Goal: Information Seeking & Learning: Check status

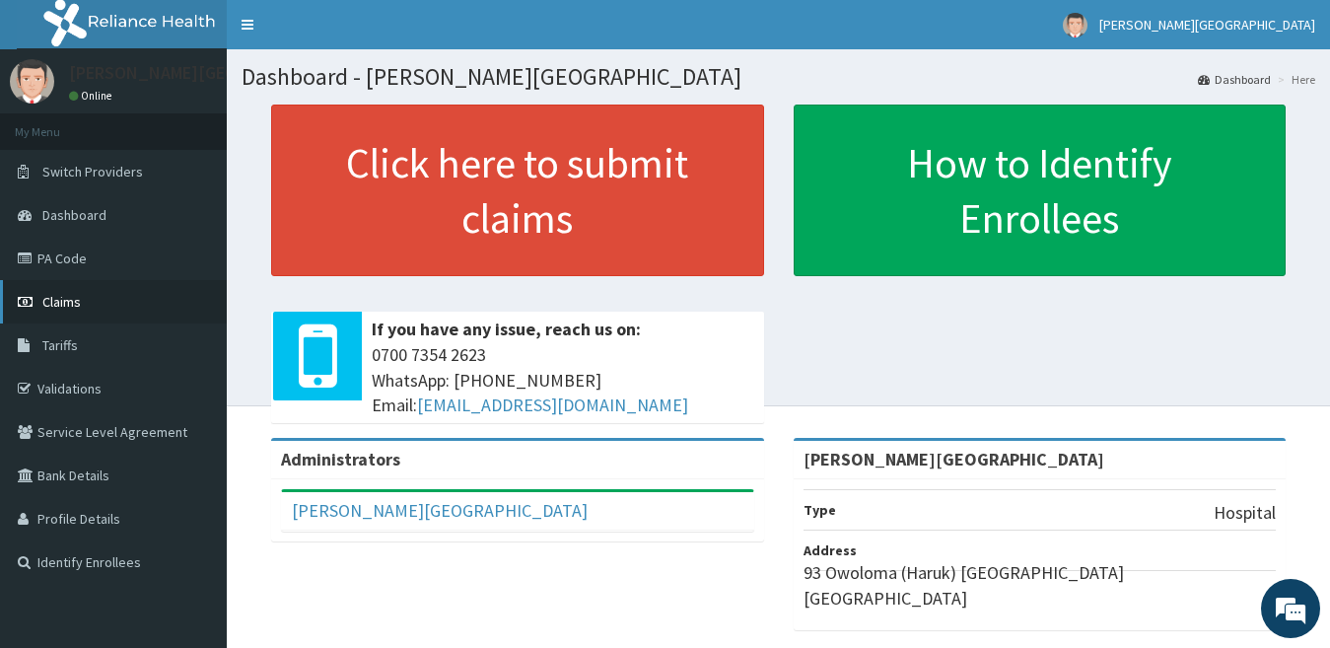
click at [173, 316] on link "Claims" at bounding box center [113, 301] width 227 height 43
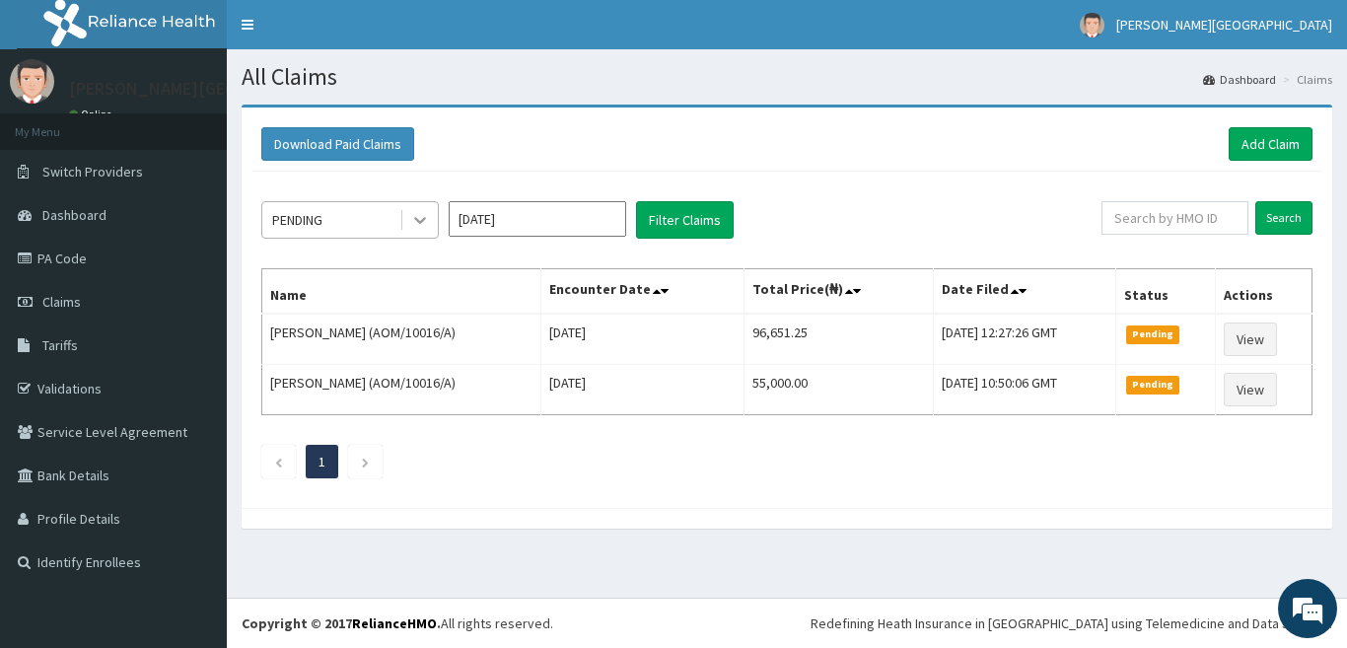
click at [409, 220] on div at bounding box center [419, 219] width 35 height 35
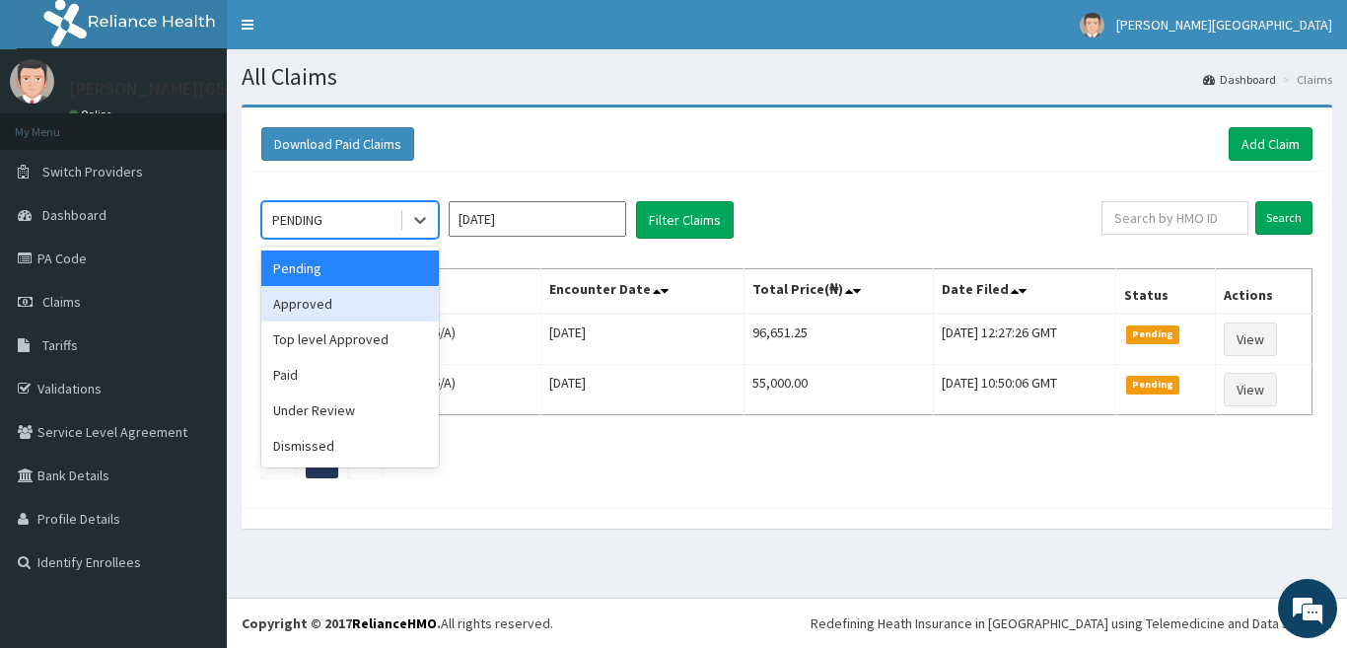
click at [402, 303] on div "Approved" at bounding box center [349, 303] width 177 height 35
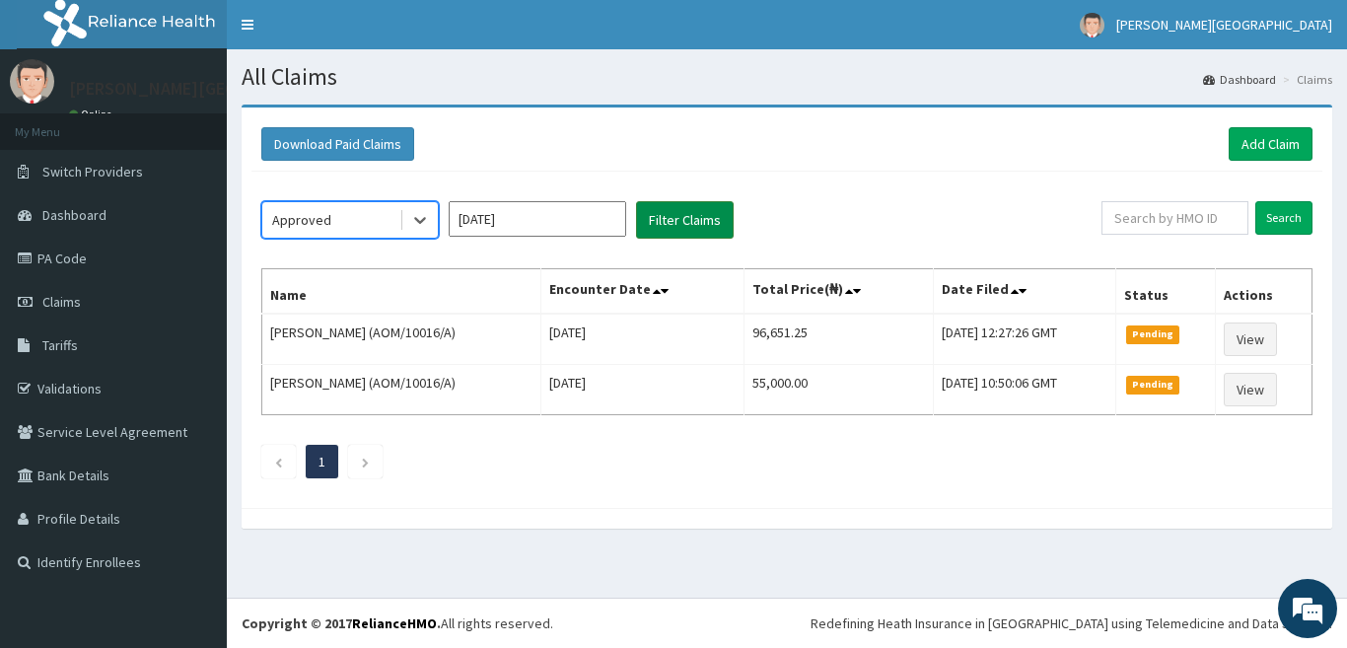
click at [691, 208] on button "Filter Claims" at bounding box center [685, 219] width 98 height 37
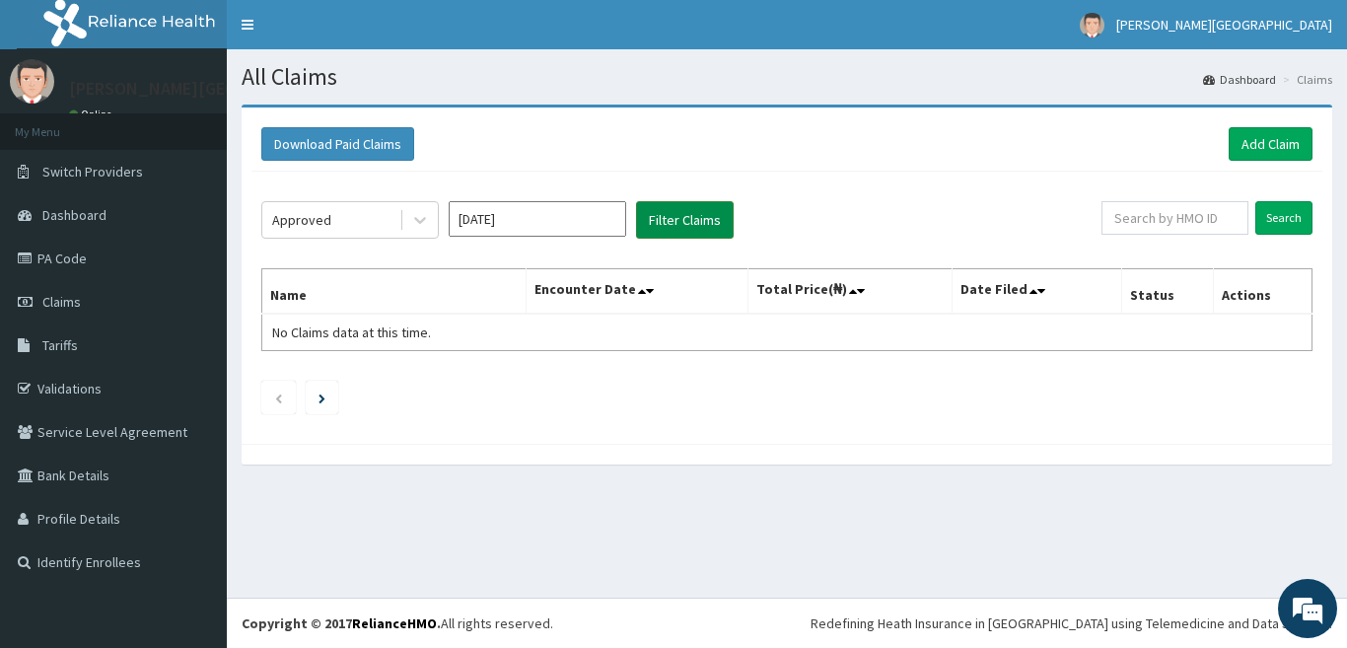
click at [696, 226] on button "Filter Claims" at bounding box center [685, 219] width 98 height 37
click at [411, 213] on icon at bounding box center [420, 220] width 20 height 20
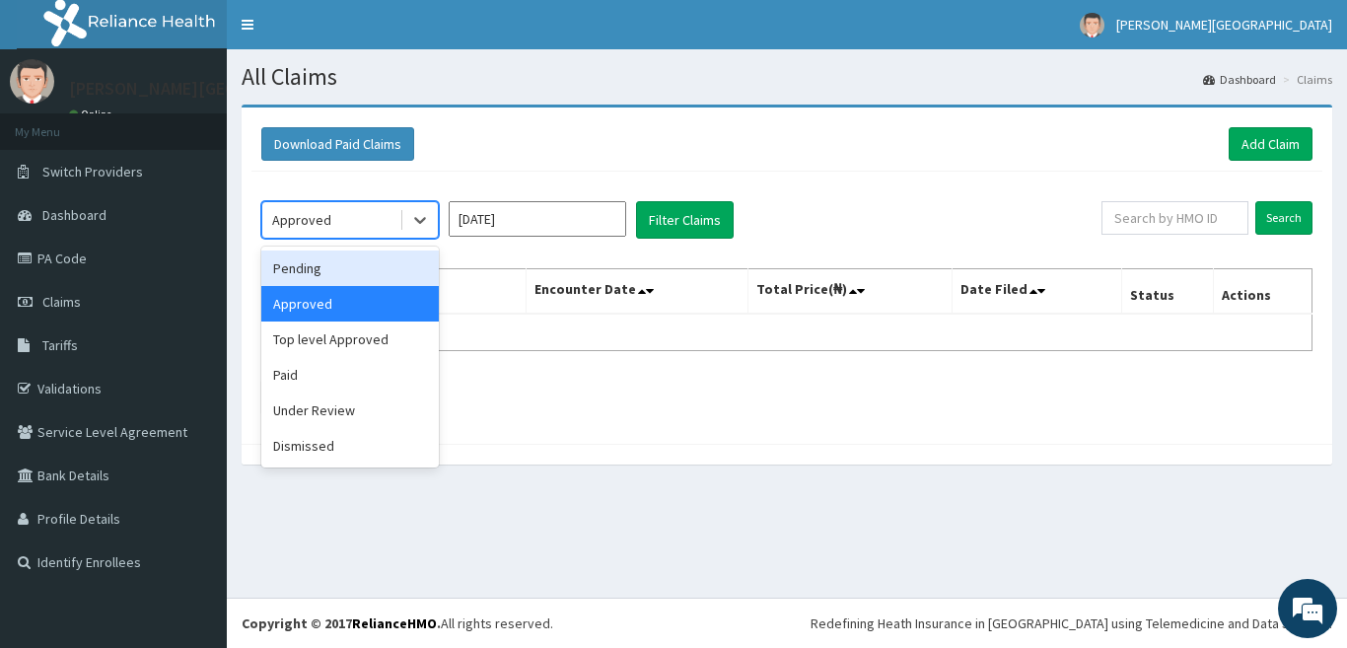
click at [478, 227] on input "[DATE]" at bounding box center [537, 218] width 177 height 35
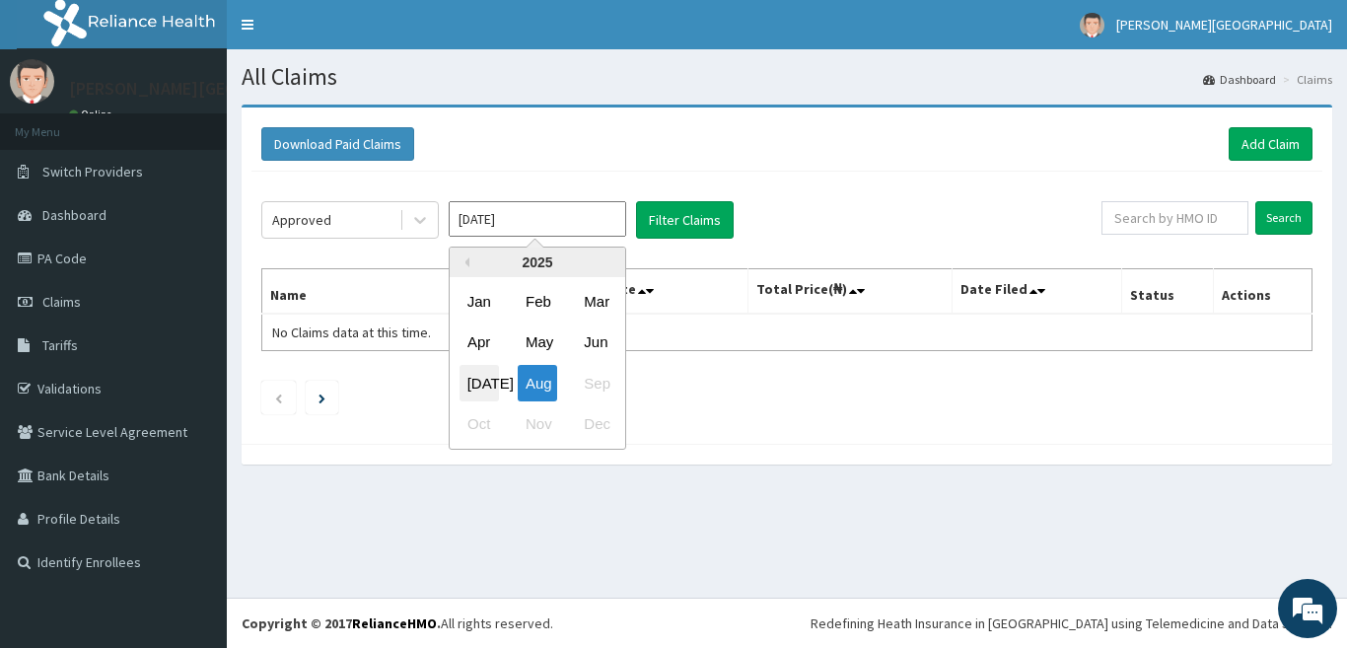
click at [481, 375] on div "[DATE]" at bounding box center [478, 383] width 39 height 36
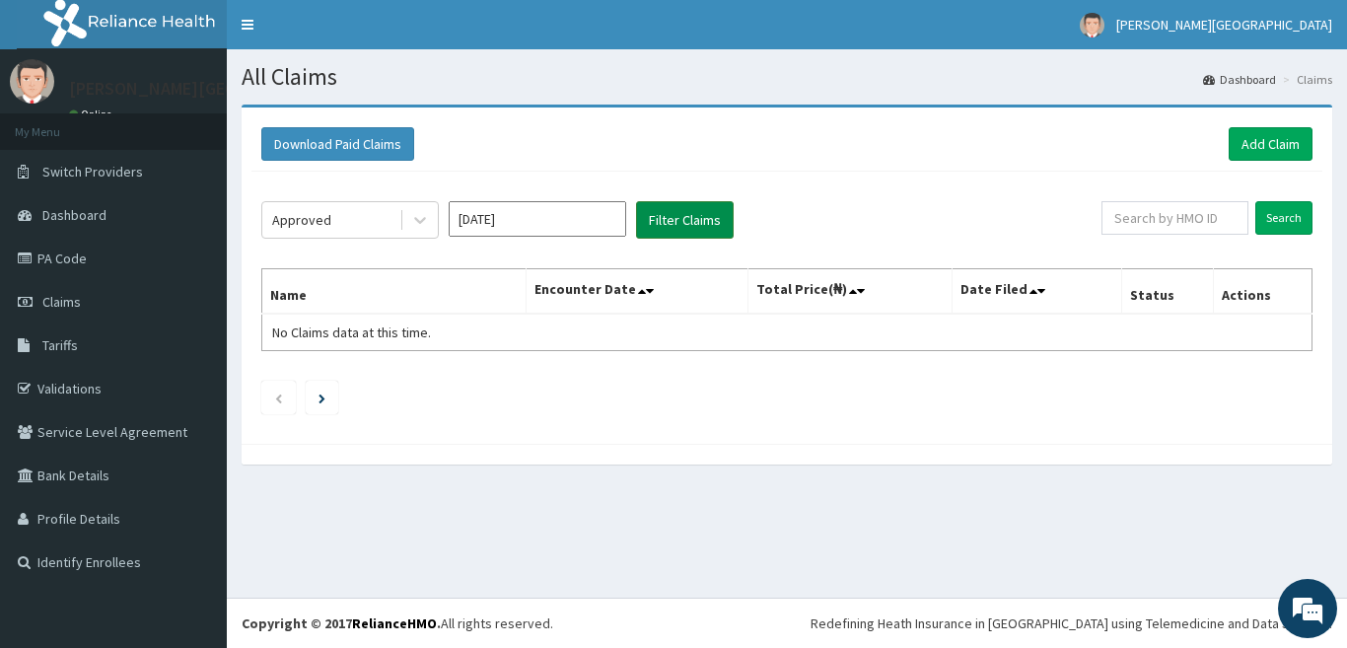
click at [684, 215] on button "Filter Claims" at bounding box center [685, 219] width 98 height 37
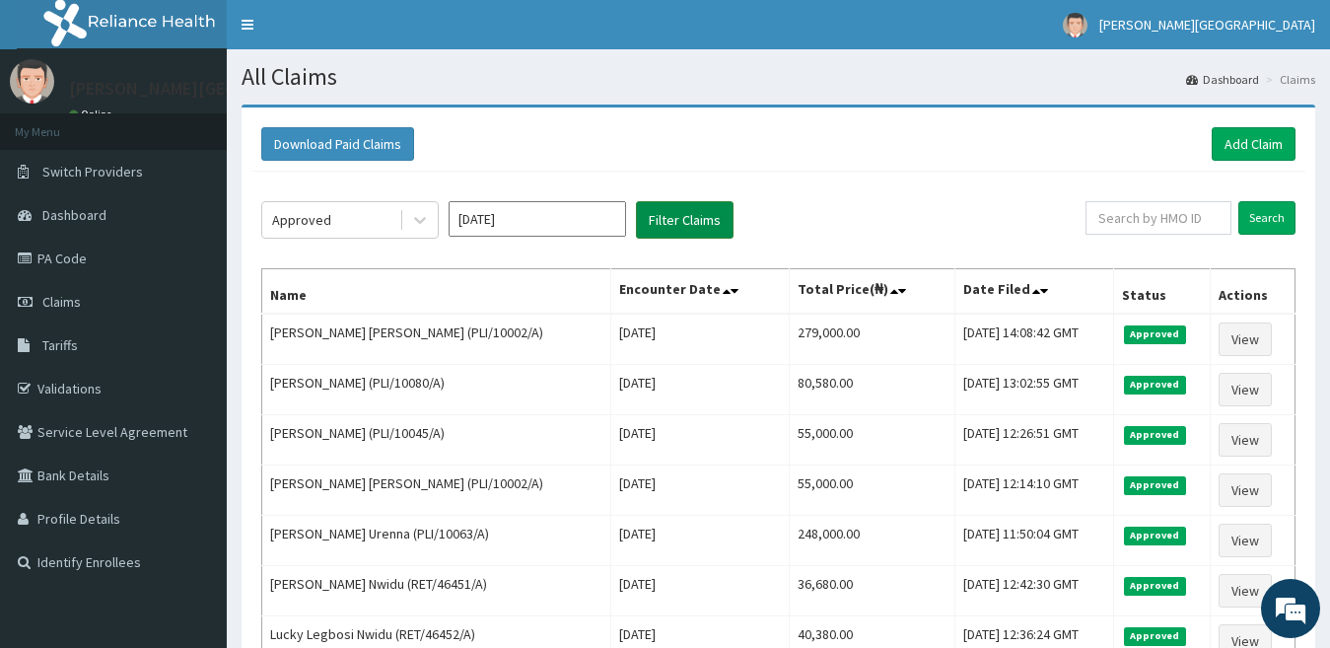
click at [686, 218] on button "Filter Claims" at bounding box center [685, 219] width 98 height 37
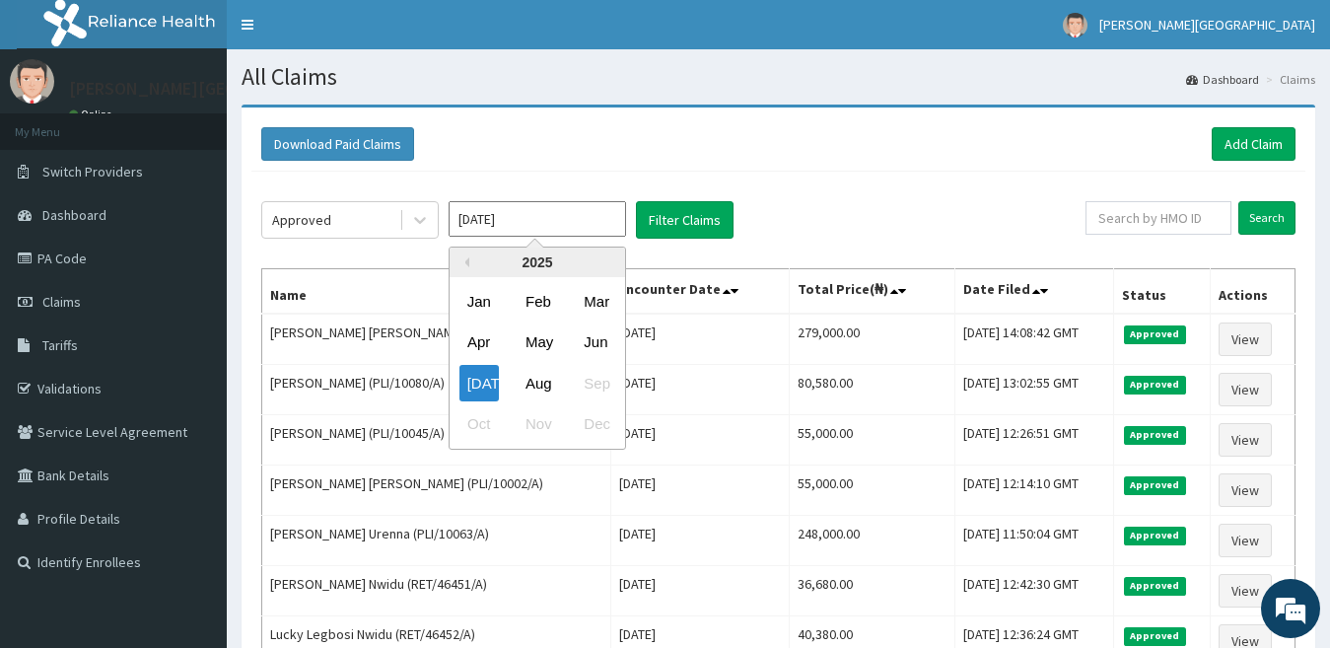
click at [496, 222] on input "[DATE]" at bounding box center [537, 218] width 177 height 35
click at [529, 377] on div "Aug" at bounding box center [537, 383] width 39 height 36
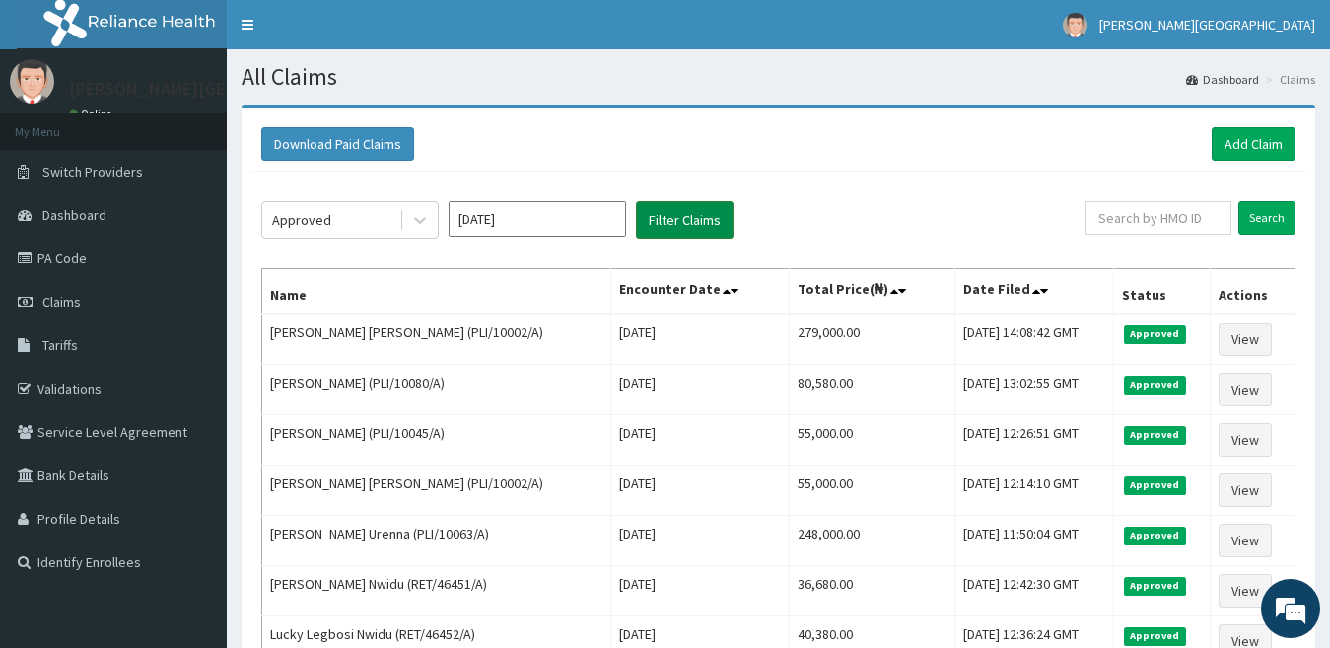
click at [687, 222] on button "Filter Claims" at bounding box center [685, 219] width 98 height 37
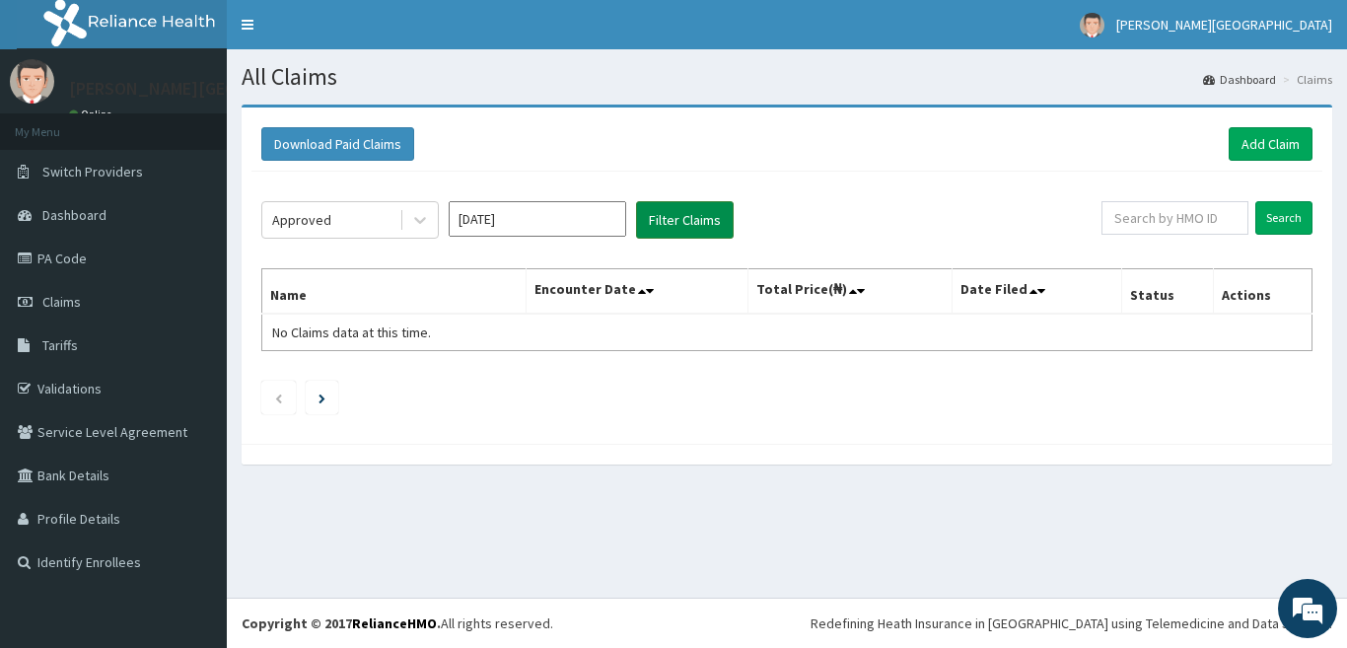
click at [687, 222] on button "Filter Claims" at bounding box center [685, 219] width 98 height 37
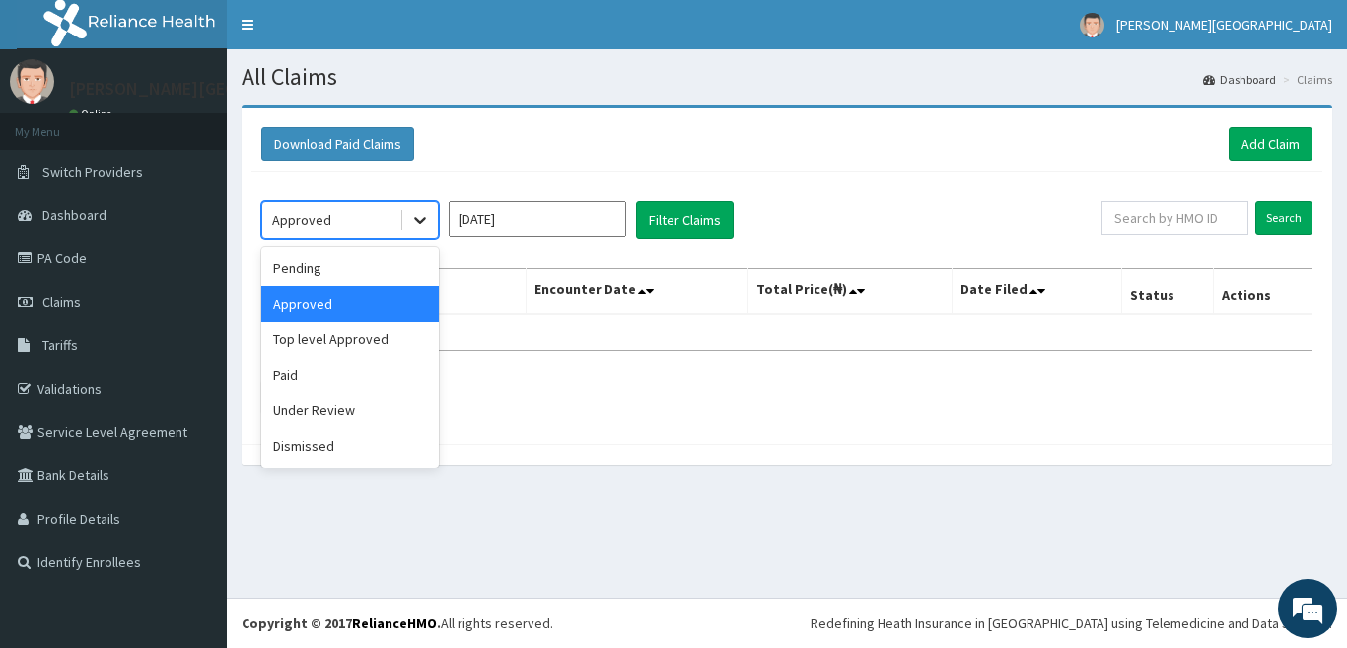
click at [424, 220] on icon at bounding box center [420, 221] width 12 height 7
click at [394, 330] on div "Top level Approved" at bounding box center [349, 338] width 177 height 35
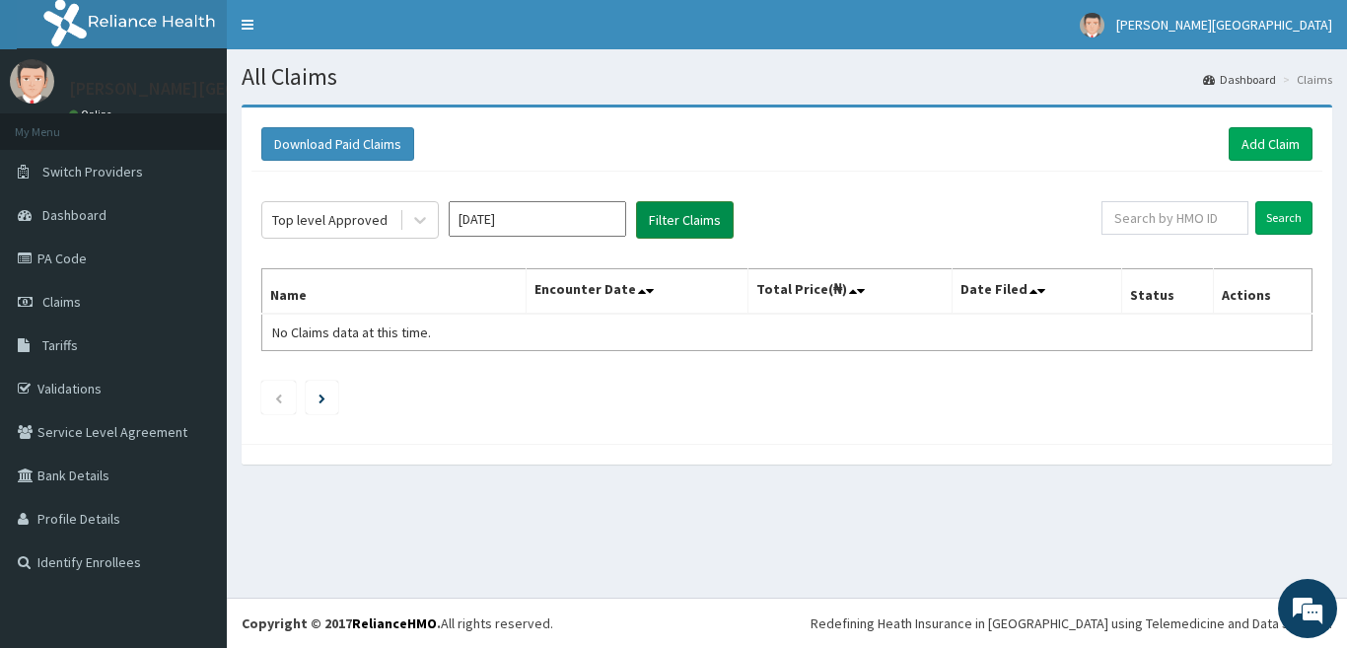
click at [653, 219] on button "Filter Claims" at bounding box center [685, 219] width 98 height 37
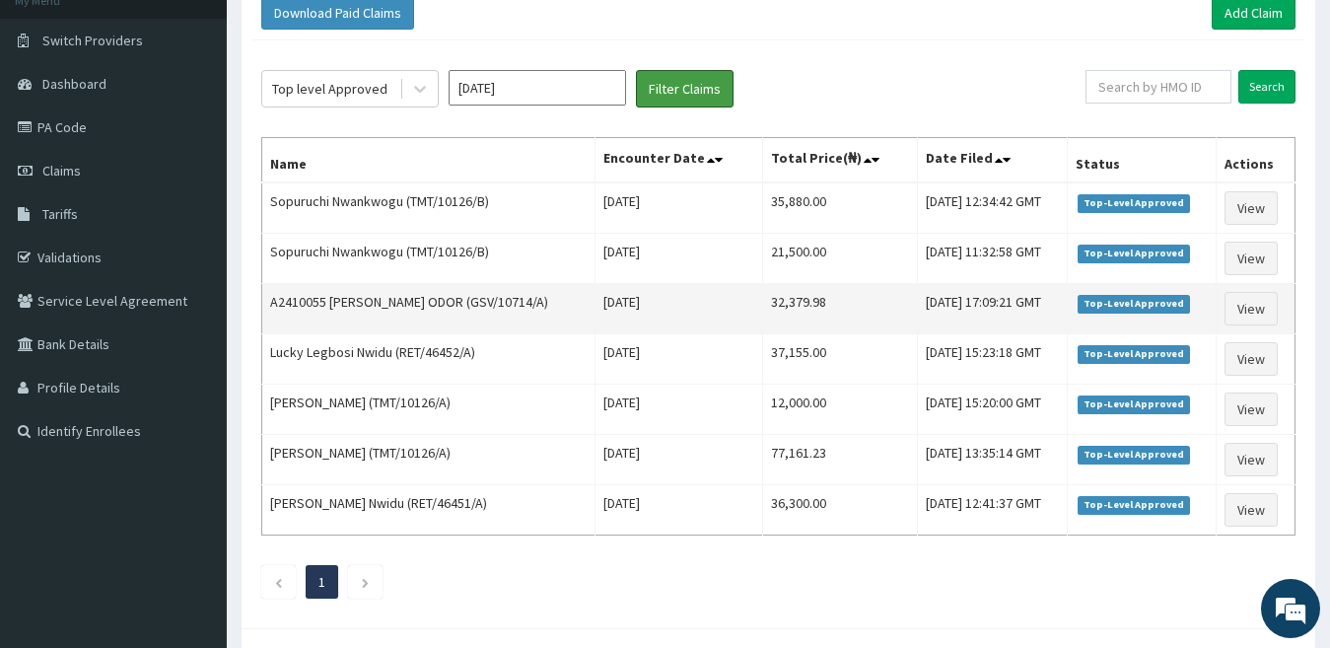
scroll to position [119, 0]
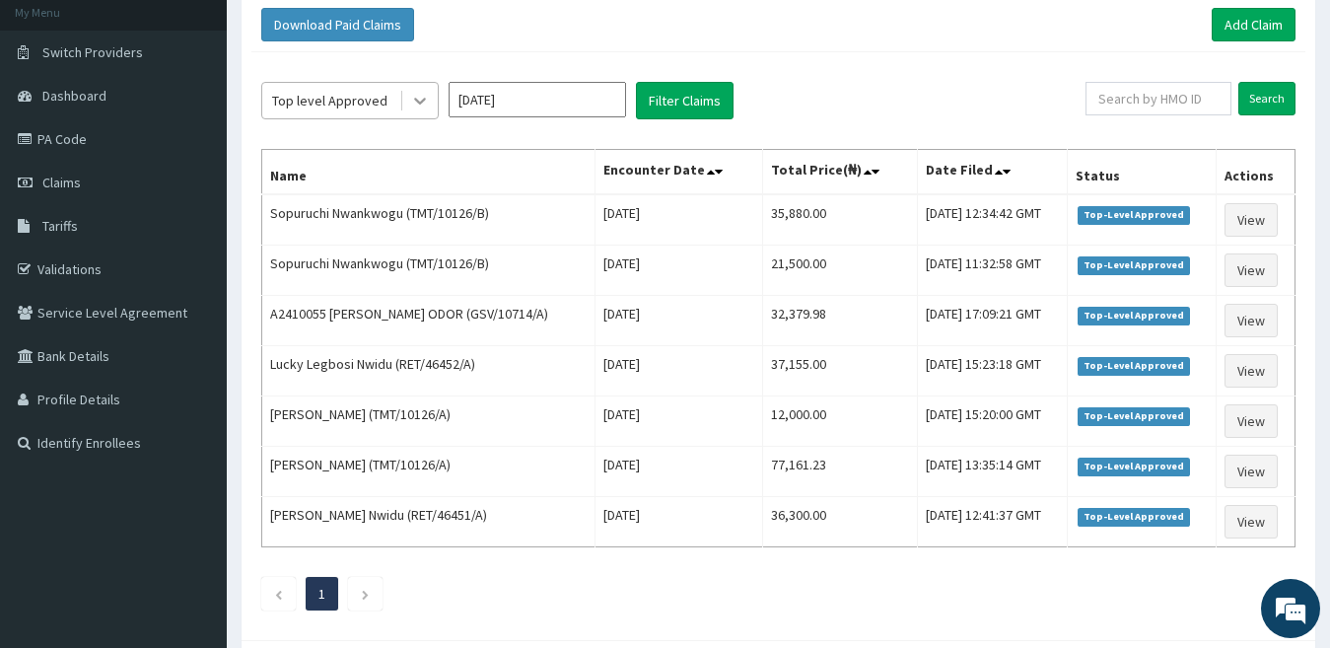
click at [404, 104] on div at bounding box center [419, 100] width 35 height 35
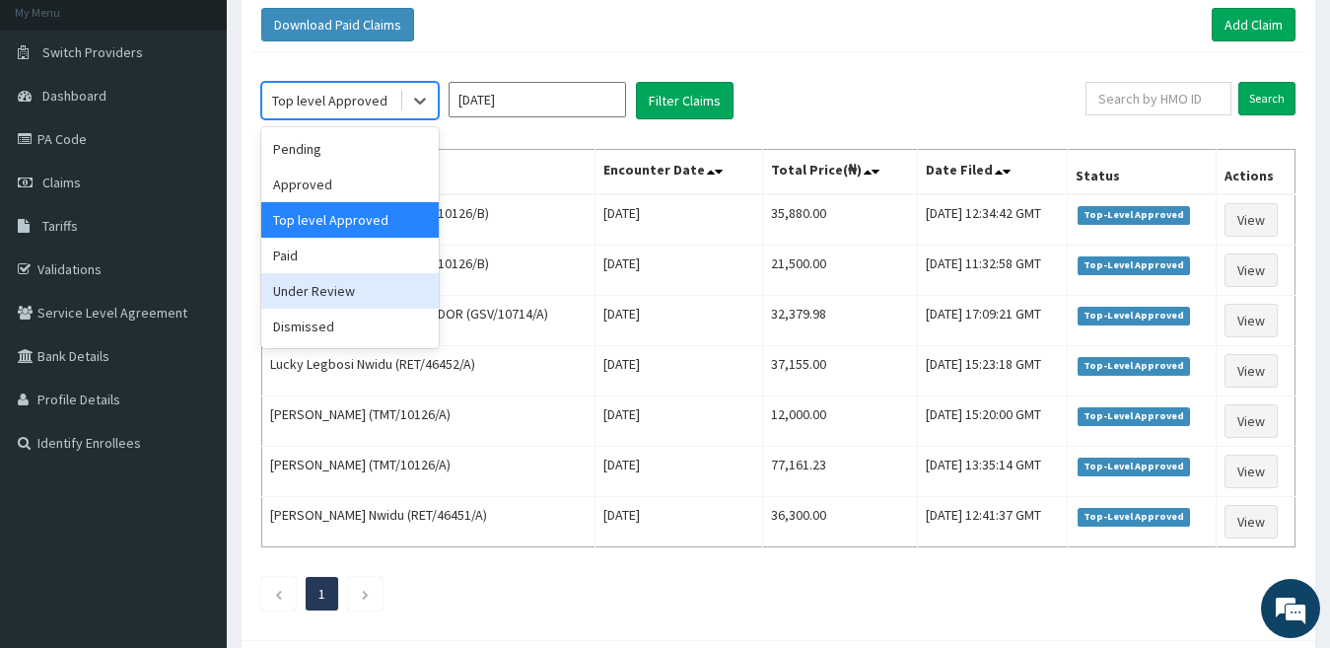
click at [319, 278] on div "Under Review" at bounding box center [349, 290] width 177 height 35
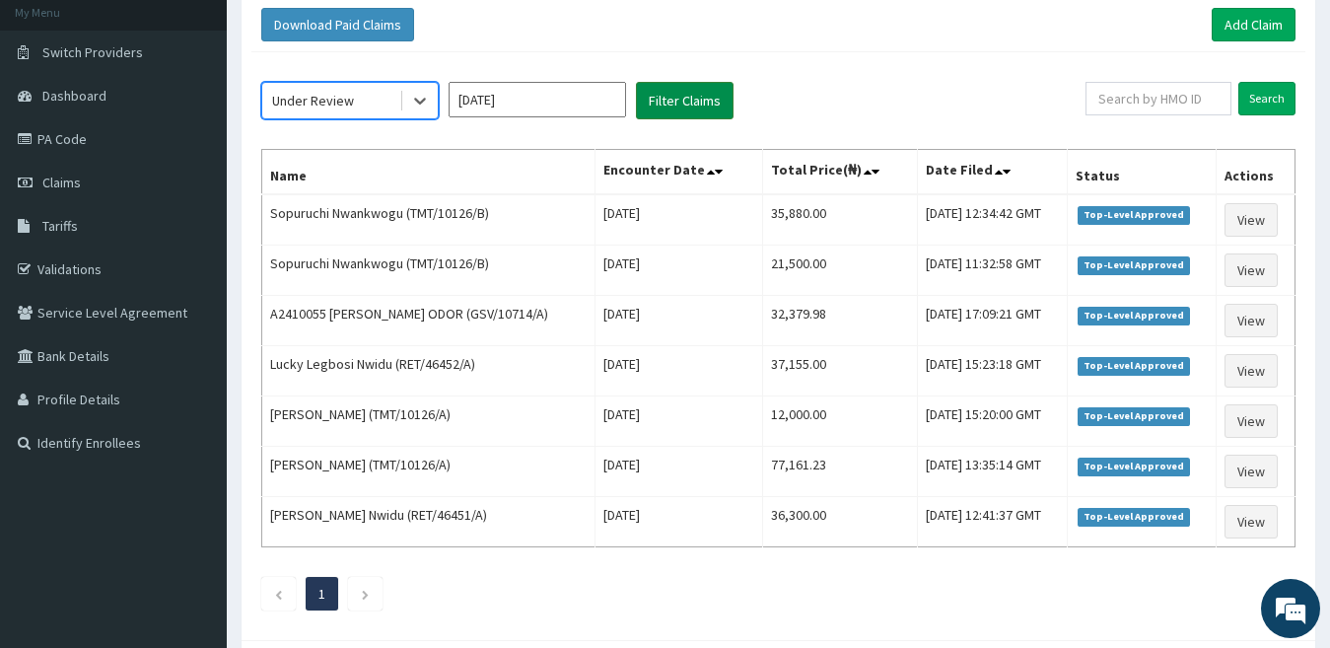
click at [676, 86] on button "Filter Claims" at bounding box center [685, 100] width 98 height 37
click at [676, 90] on button "Filter Claims" at bounding box center [685, 100] width 98 height 37
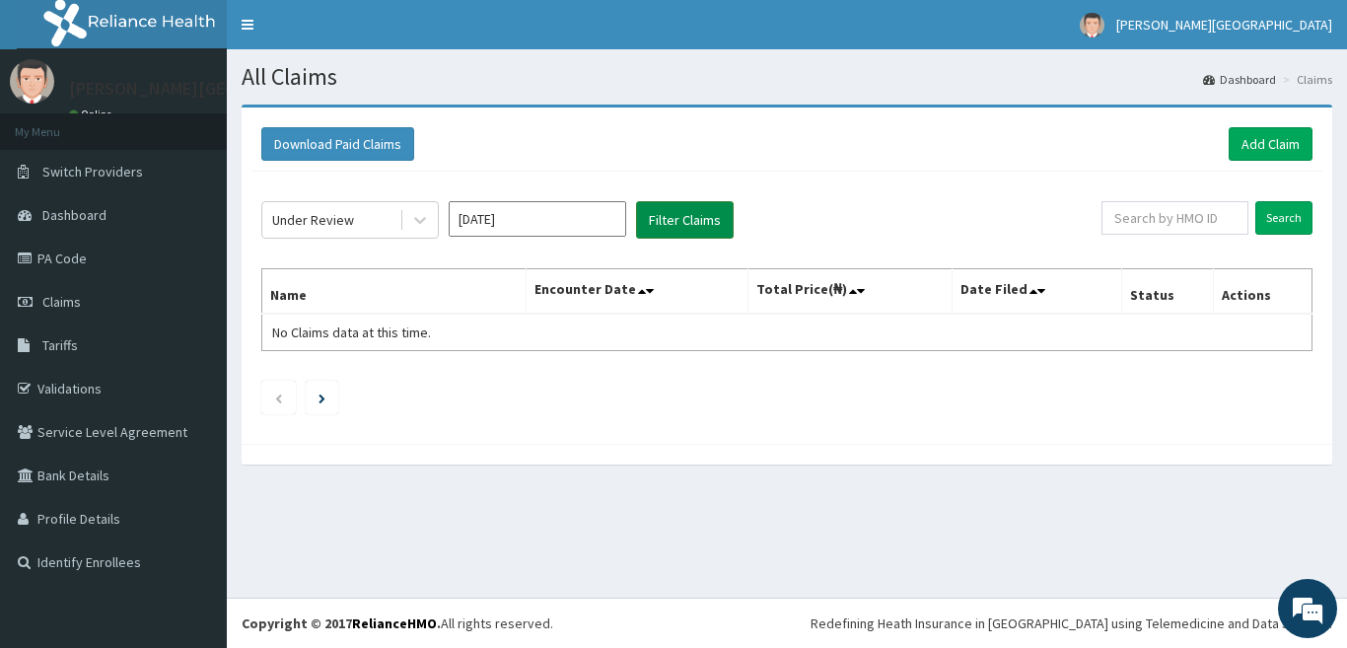
click at [684, 213] on button "Filter Claims" at bounding box center [685, 219] width 98 height 37
click at [428, 215] on icon at bounding box center [420, 220] width 20 height 20
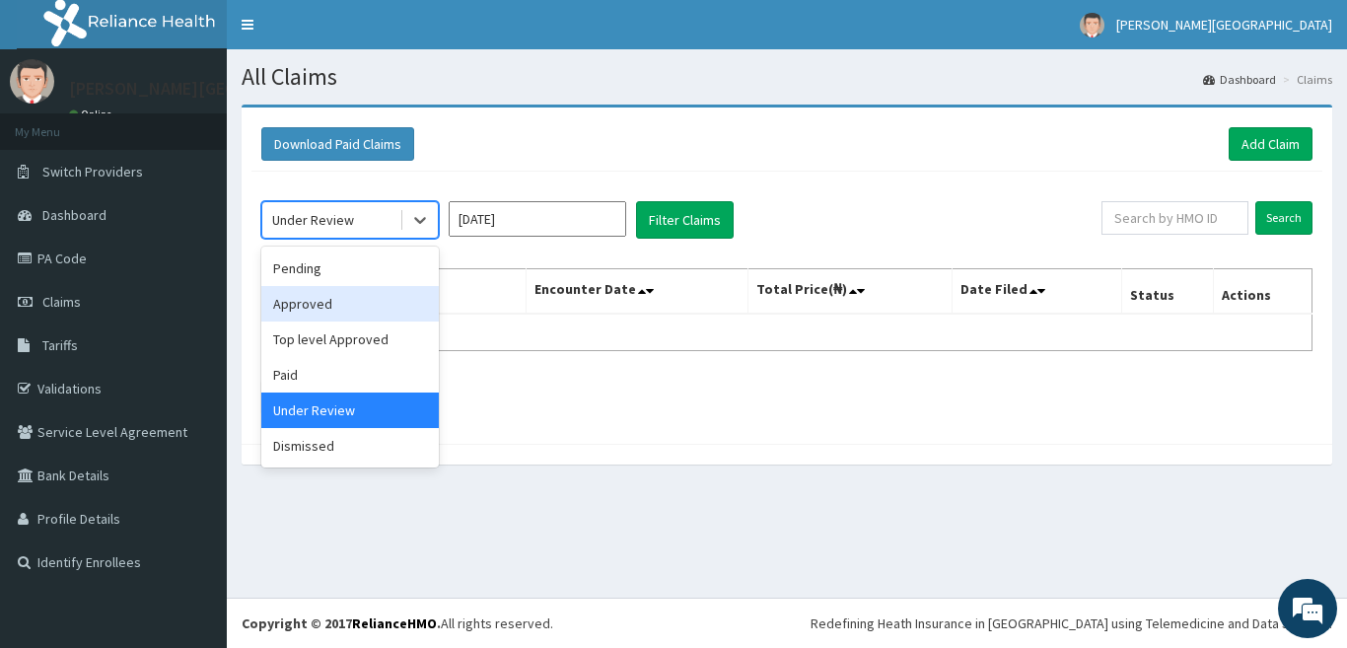
click at [363, 294] on div "Approved" at bounding box center [349, 303] width 177 height 35
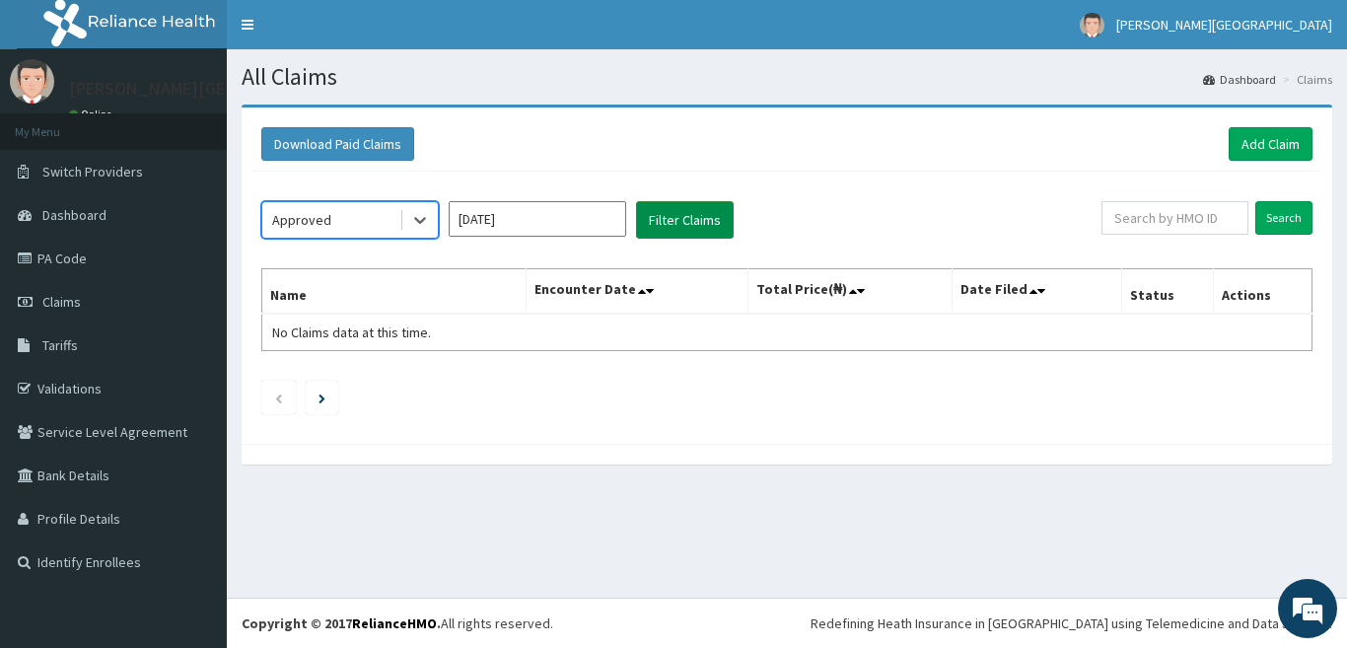
click at [657, 226] on button "Filter Claims" at bounding box center [685, 219] width 98 height 37
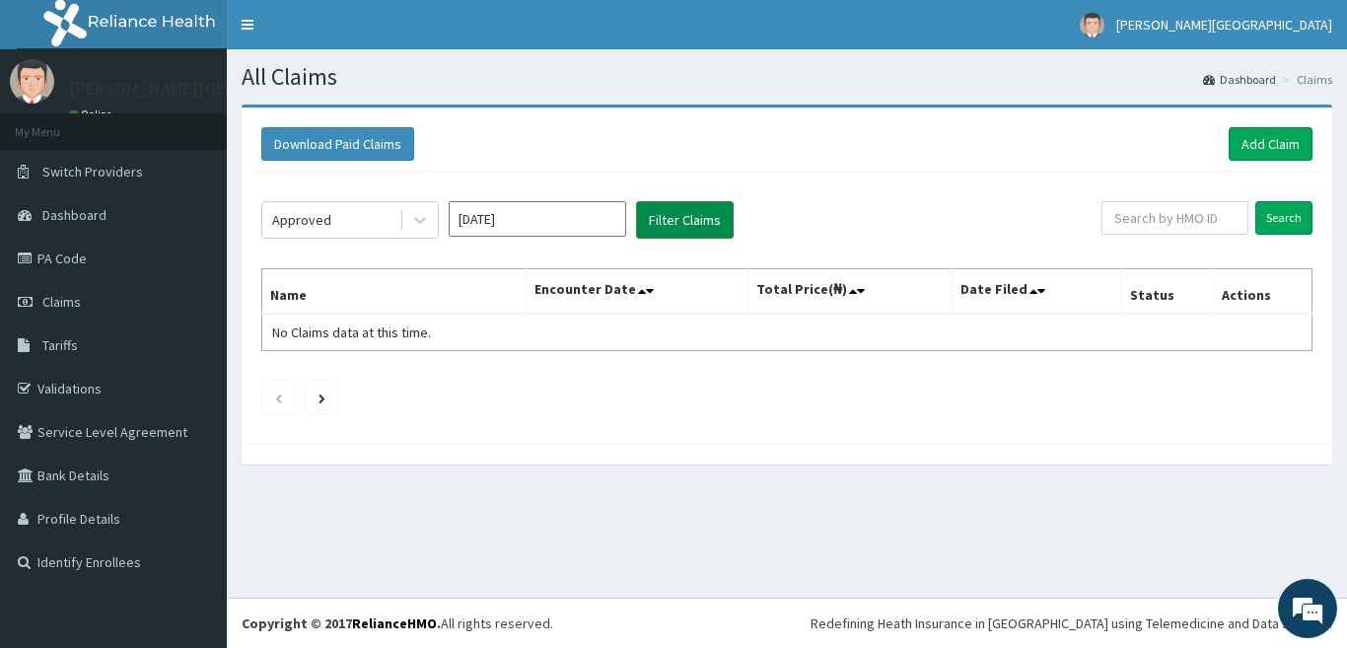
click at [657, 226] on button "Filter Claims" at bounding box center [685, 219] width 98 height 37
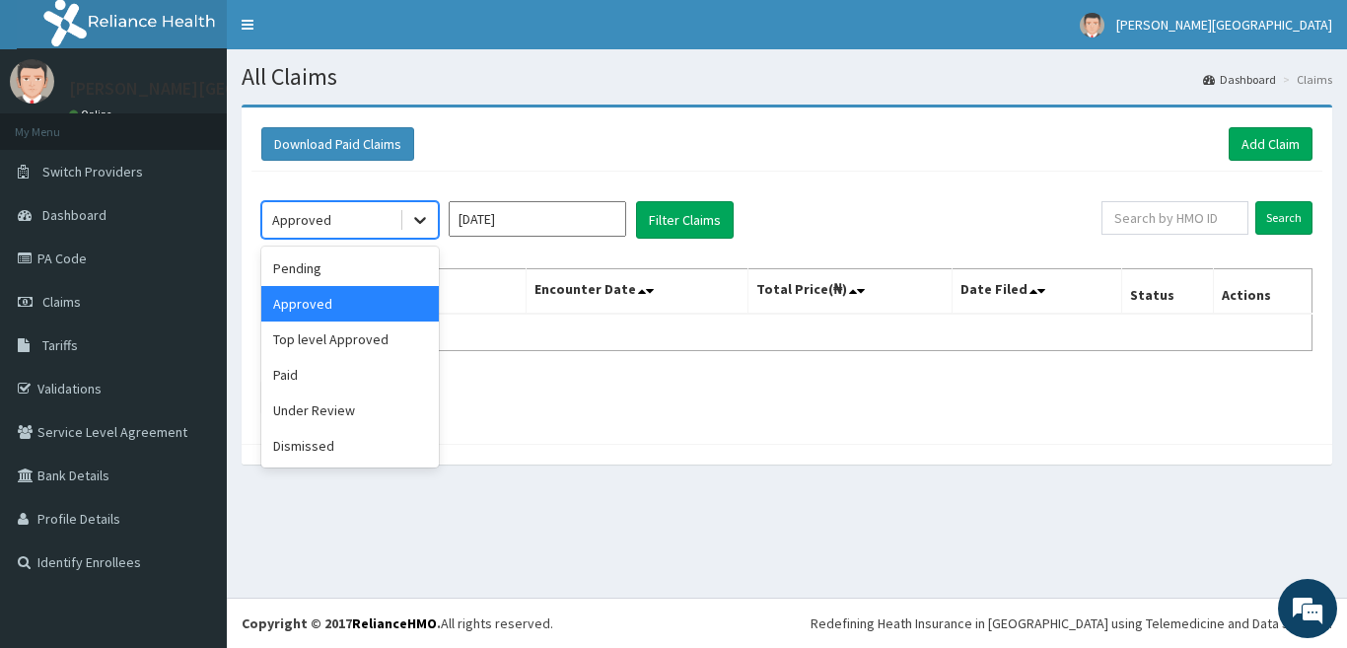
click at [426, 227] on icon at bounding box center [420, 220] width 20 height 20
click at [389, 334] on div "Top level Approved" at bounding box center [349, 338] width 177 height 35
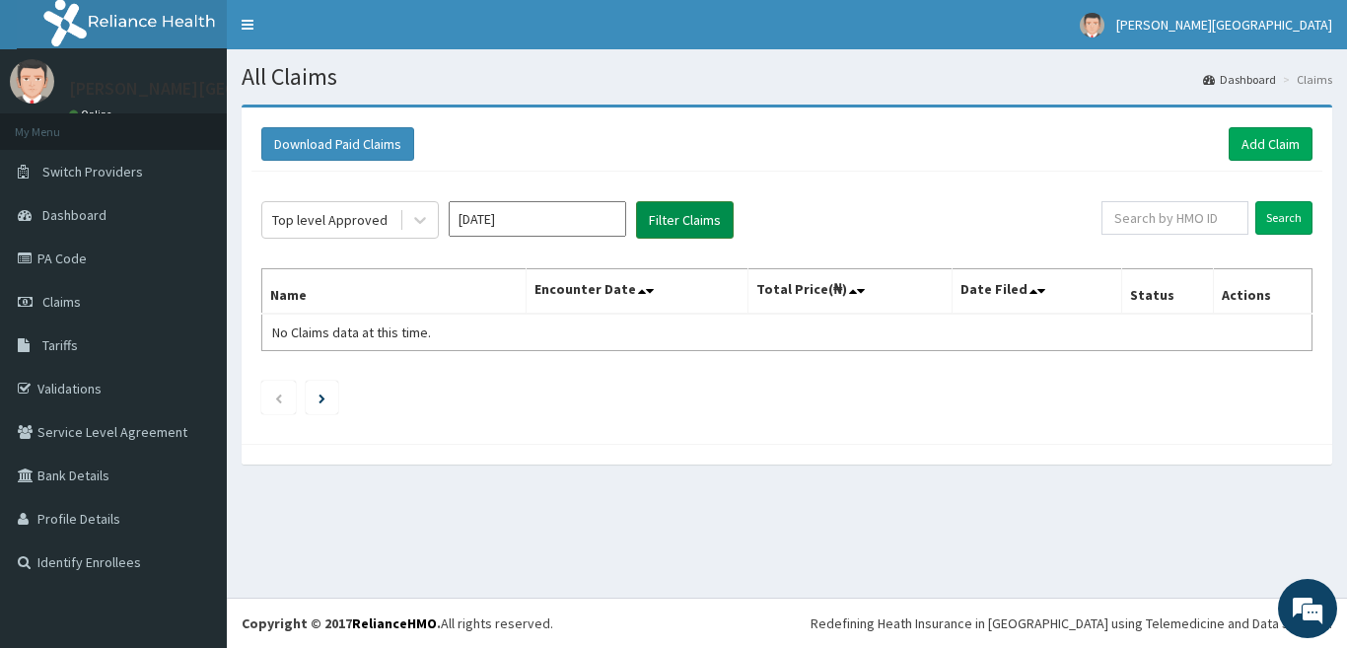
click at [678, 202] on button "Filter Claims" at bounding box center [685, 219] width 98 height 37
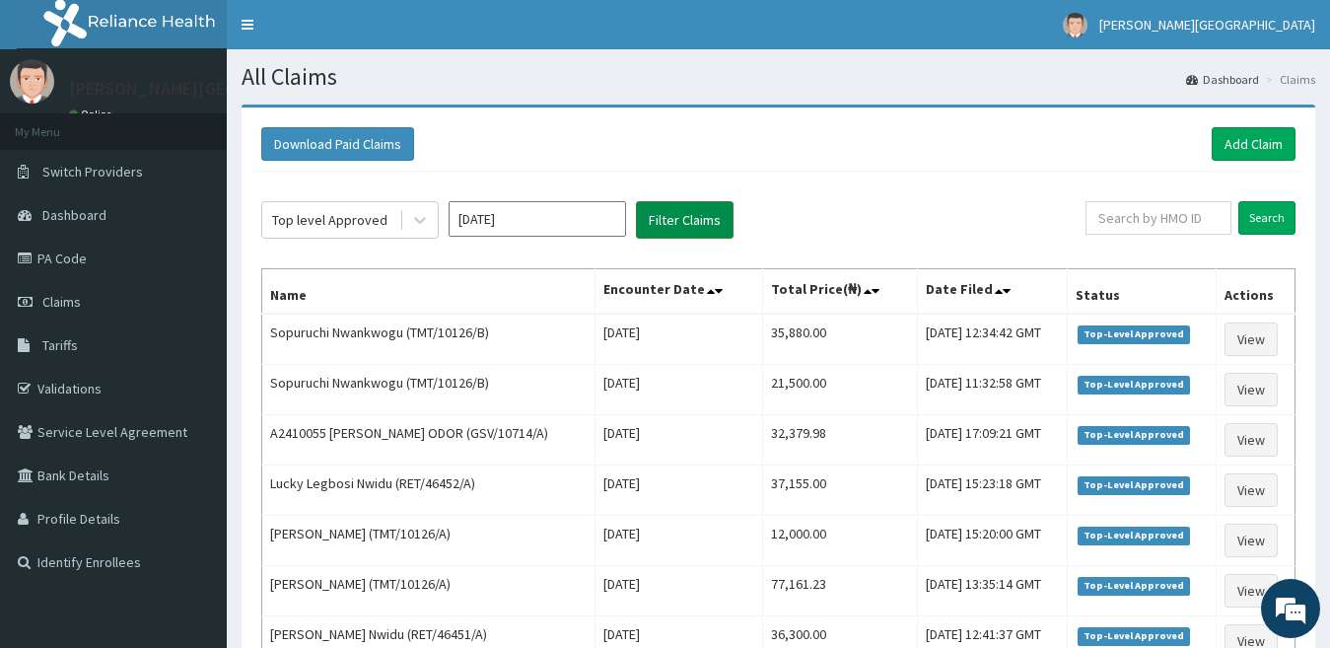
click at [678, 202] on button "Filter Claims" at bounding box center [685, 219] width 98 height 37
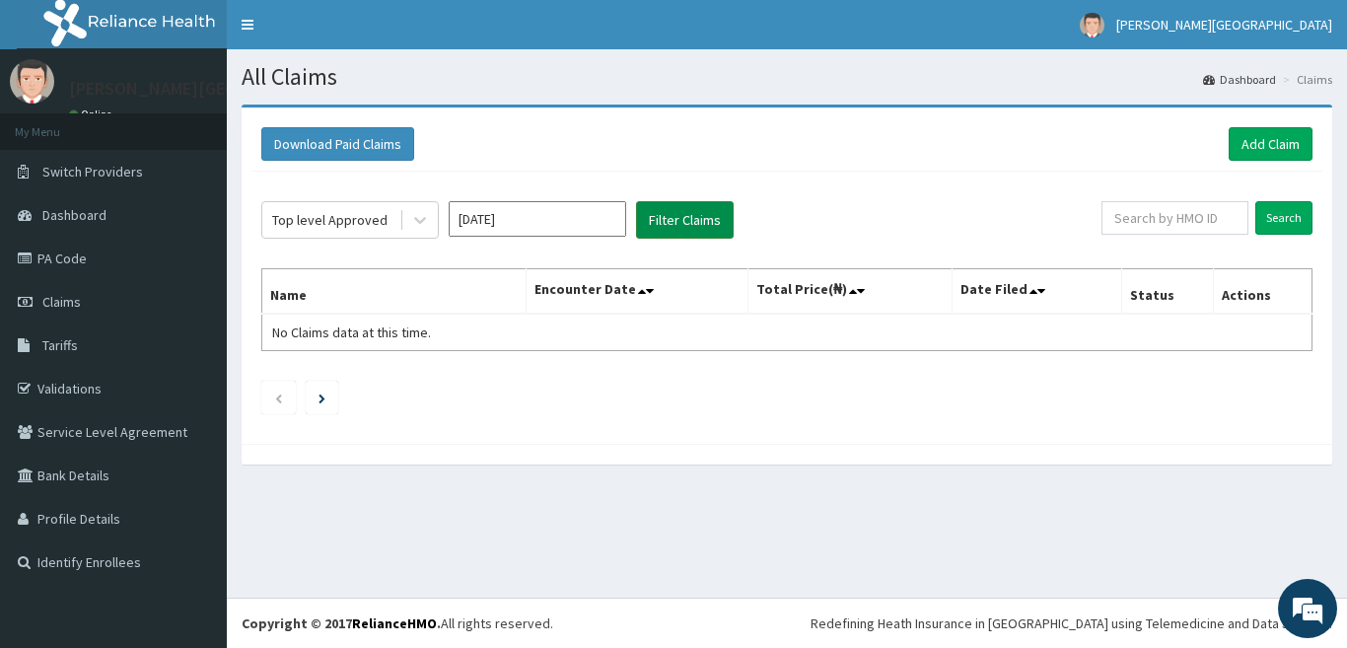
click at [678, 202] on button "Filter Claims" at bounding box center [685, 219] width 98 height 37
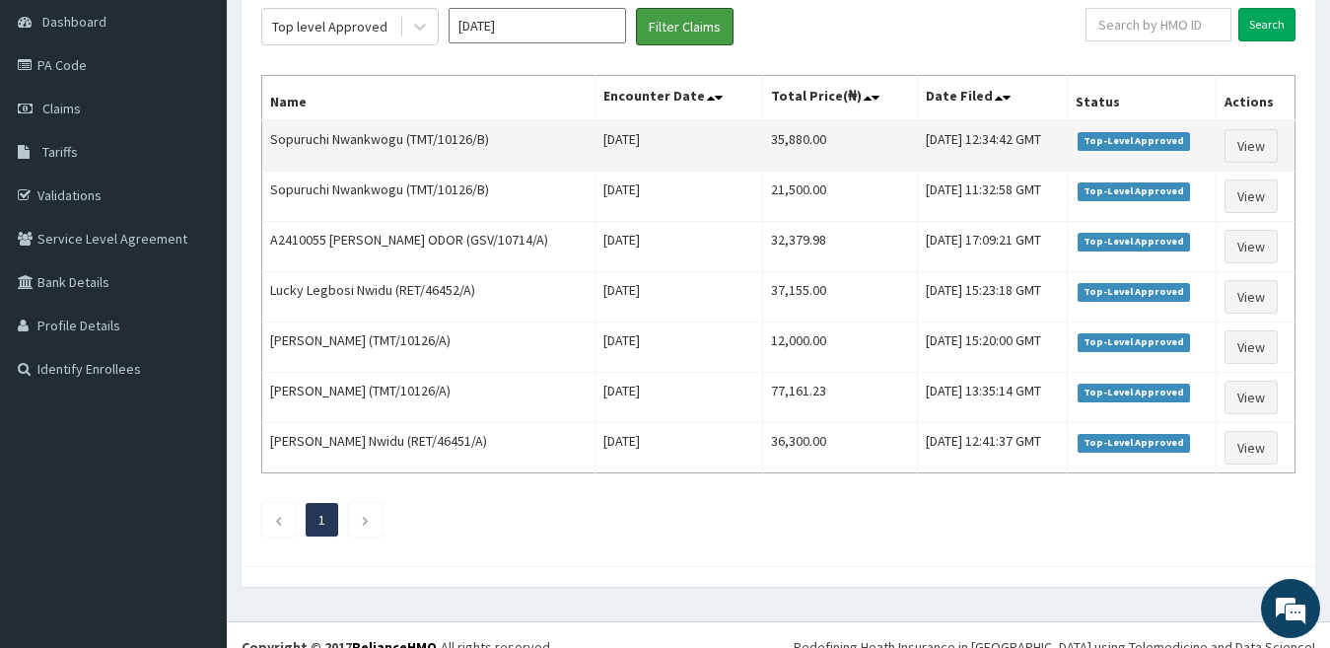
scroll to position [194, 0]
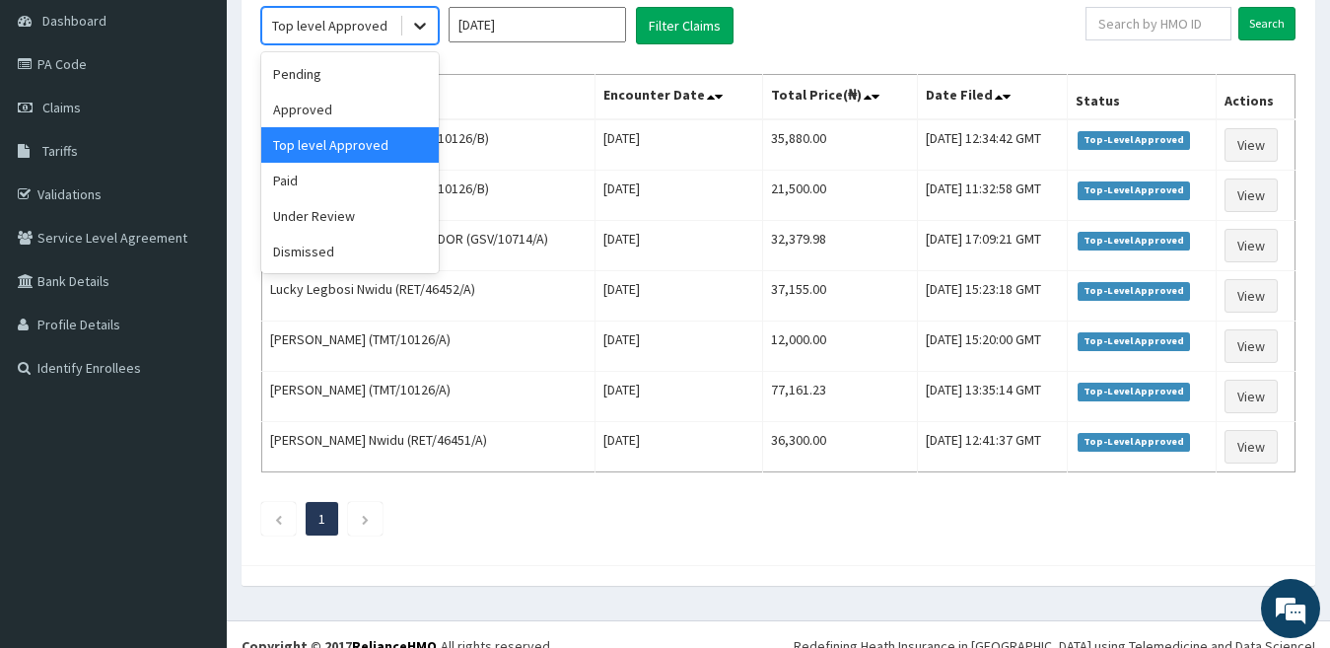
click at [425, 28] on icon at bounding box center [420, 26] width 20 height 20
click at [340, 217] on div "Under Review" at bounding box center [349, 215] width 177 height 35
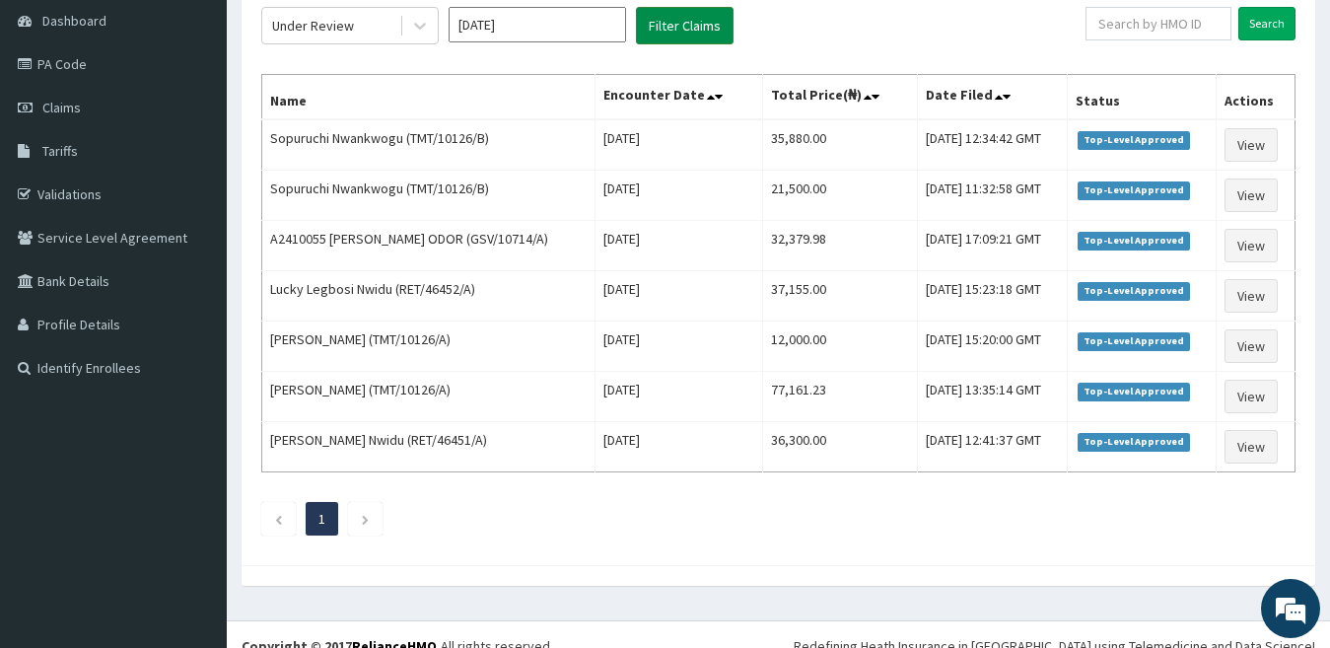
click at [667, 30] on button "Filter Claims" at bounding box center [685, 25] width 98 height 37
click at [435, 15] on div at bounding box center [419, 25] width 35 height 35
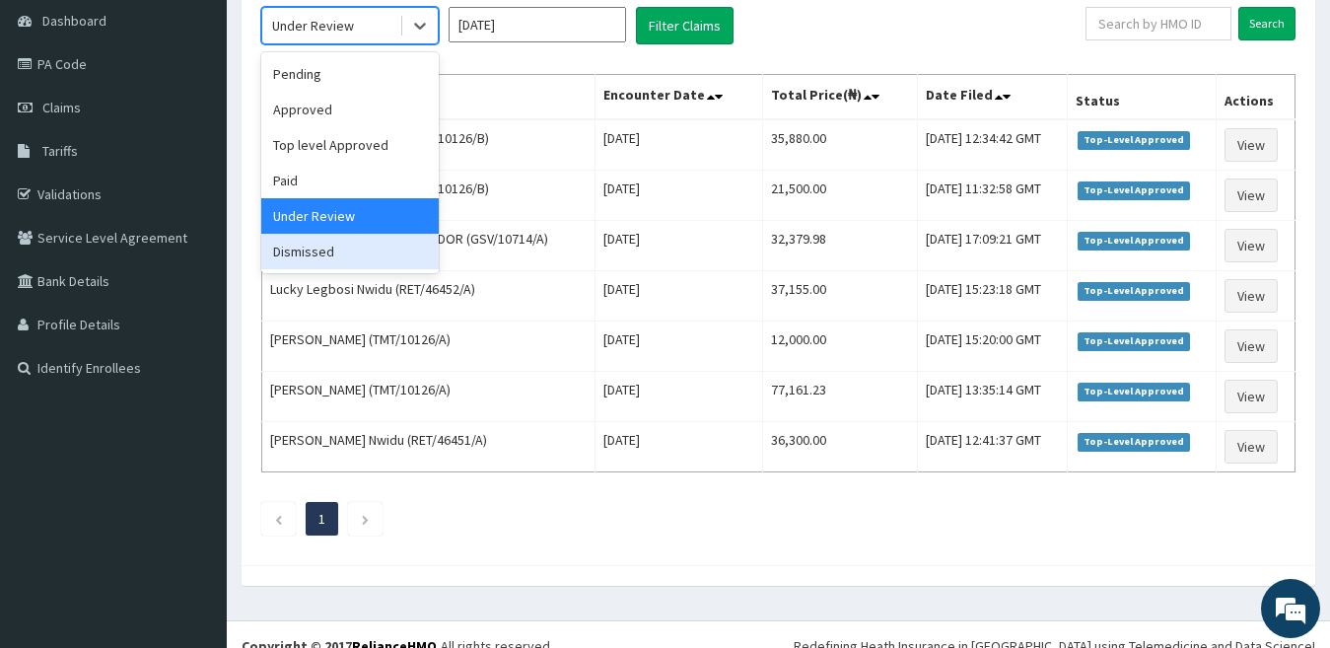
click at [353, 247] on div "Dismissed" at bounding box center [349, 251] width 177 height 35
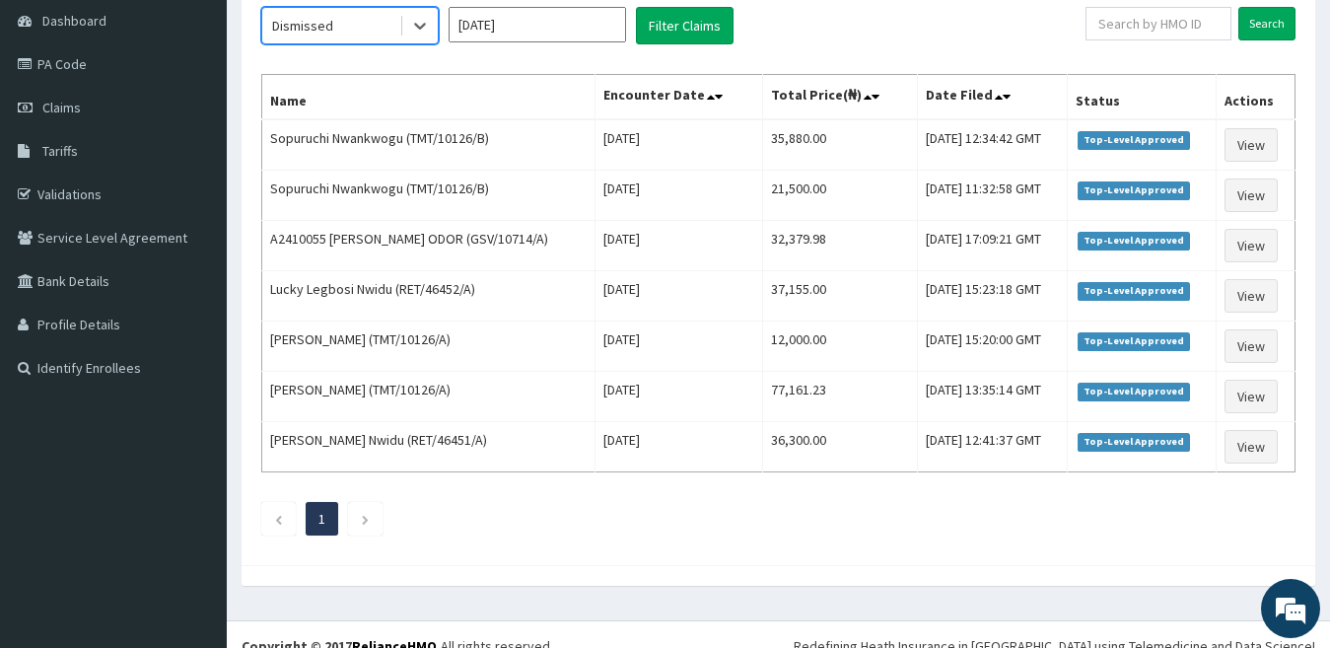
scroll to position [0, 0]
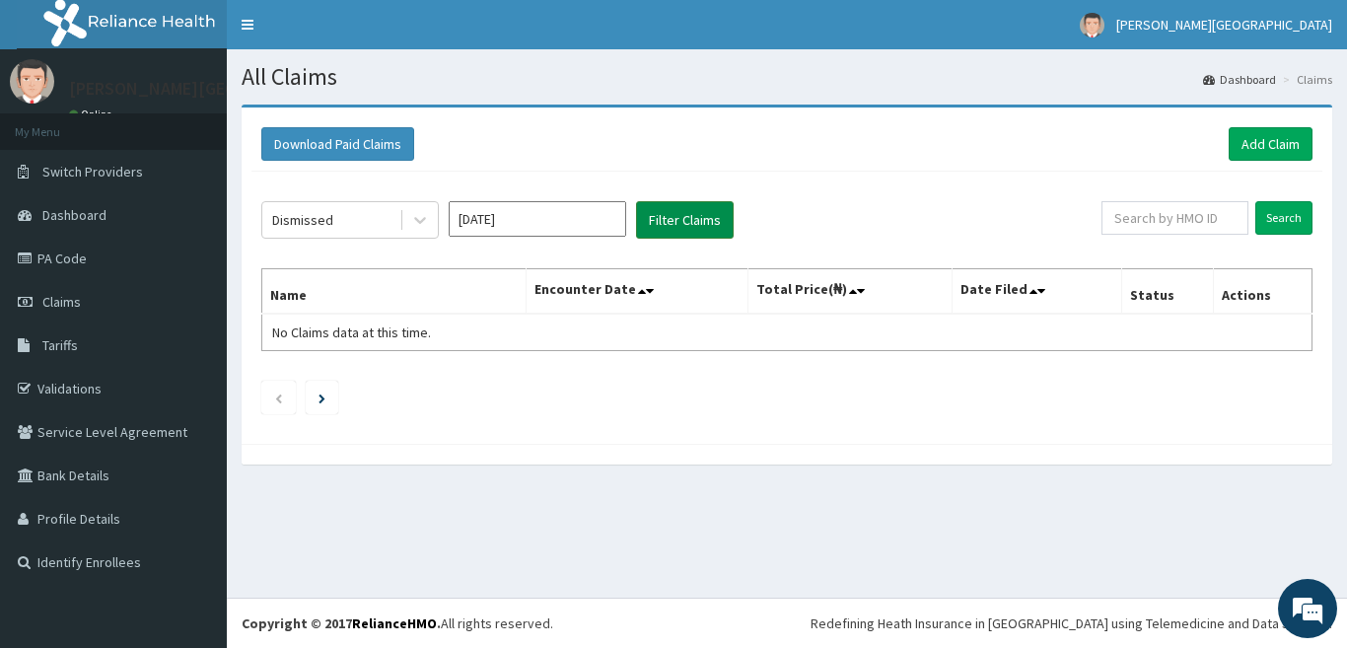
click at [667, 210] on button "Filter Claims" at bounding box center [685, 219] width 98 height 37
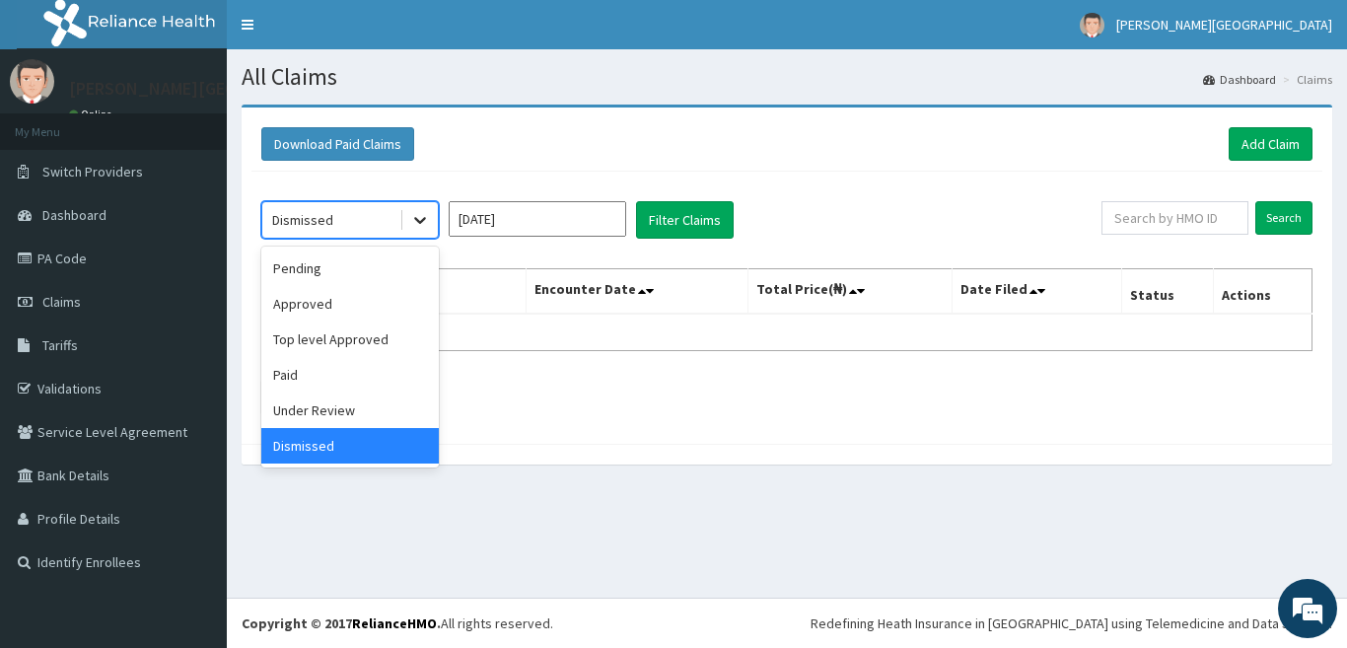
click at [419, 215] on icon at bounding box center [420, 220] width 20 height 20
click at [388, 305] on div "Approved" at bounding box center [349, 303] width 177 height 35
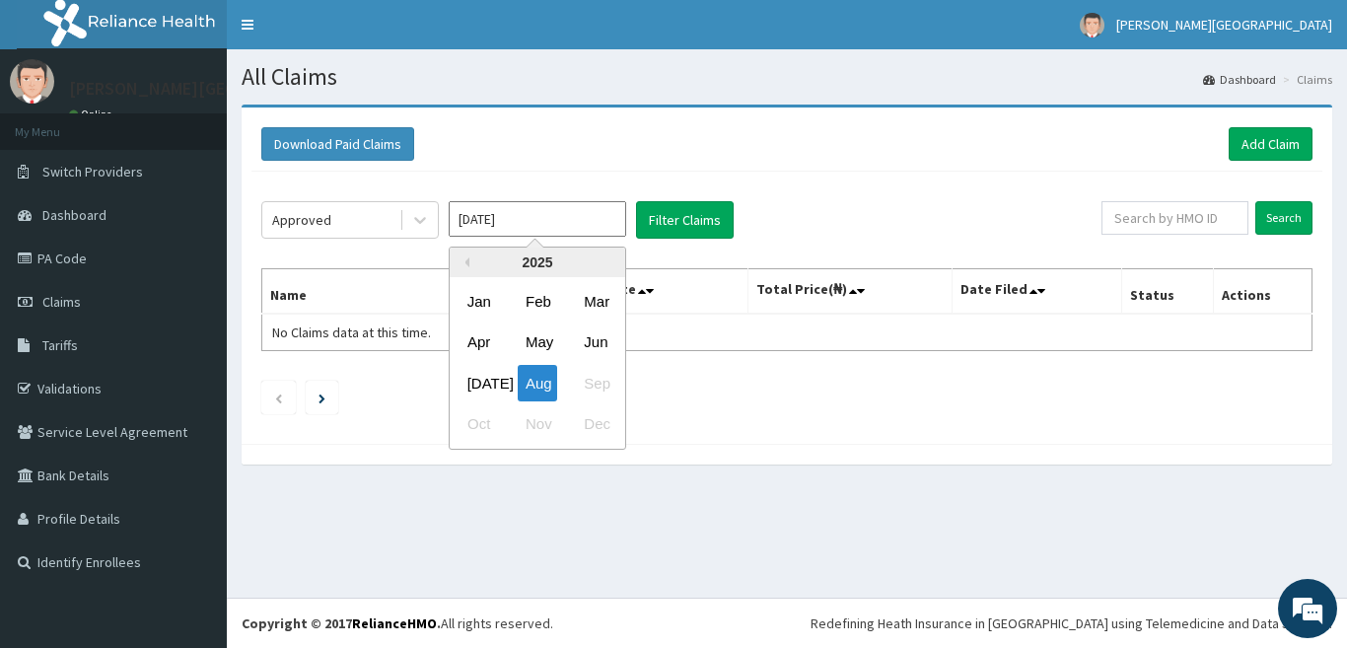
click at [505, 222] on input "[DATE]" at bounding box center [537, 218] width 177 height 35
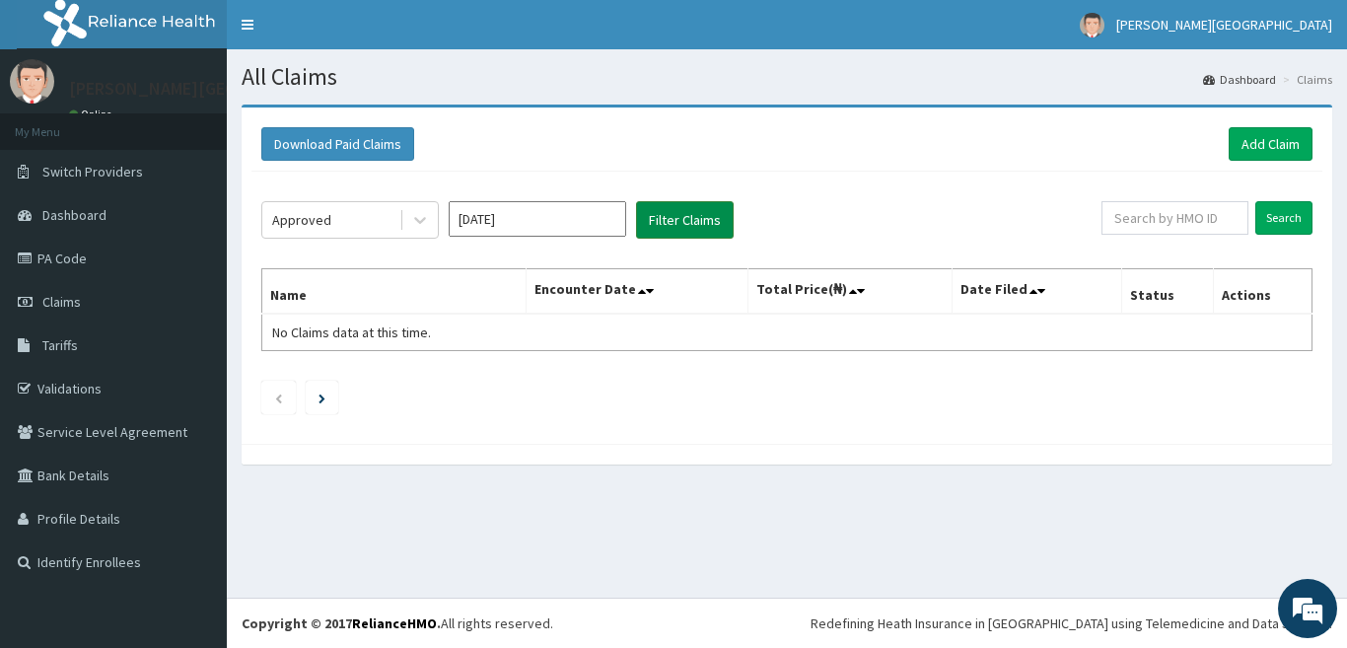
click at [677, 214] on button "Filter Claims" at bounding box center [685, 219] width 98 height 37
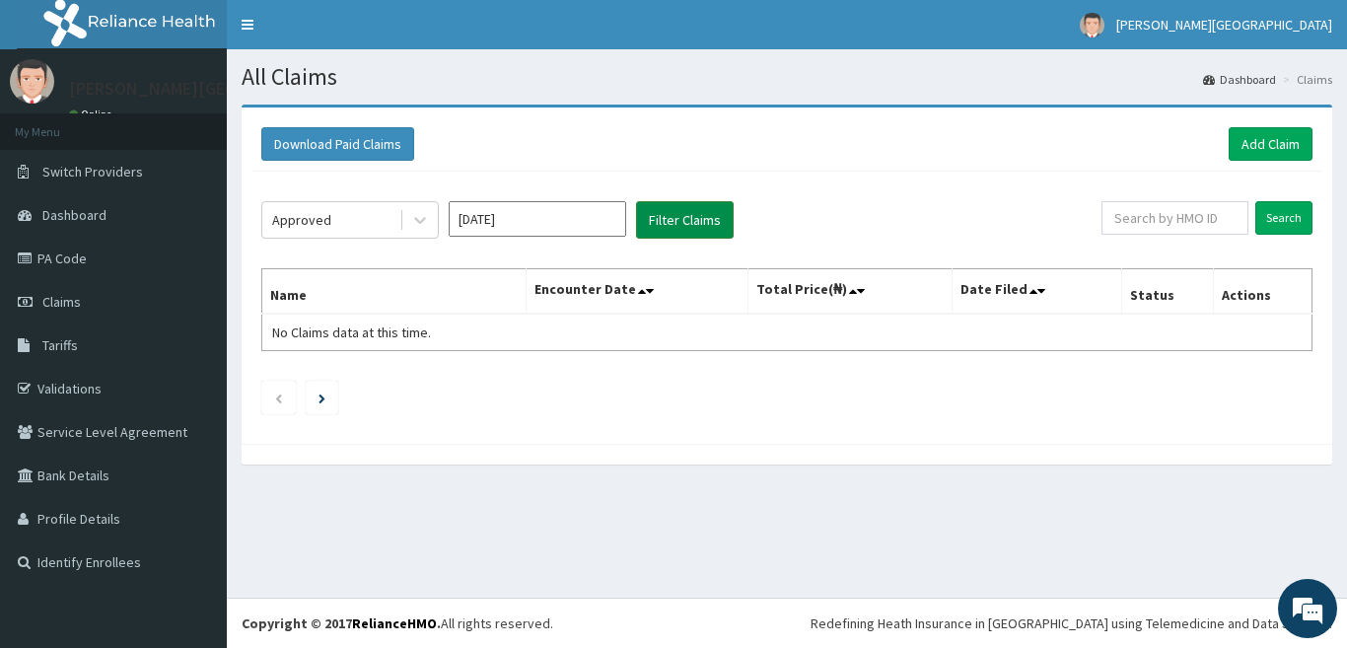
click at [677, 214] on button "Filter Claims" at bounding box center [685, 219] width 98 height 37
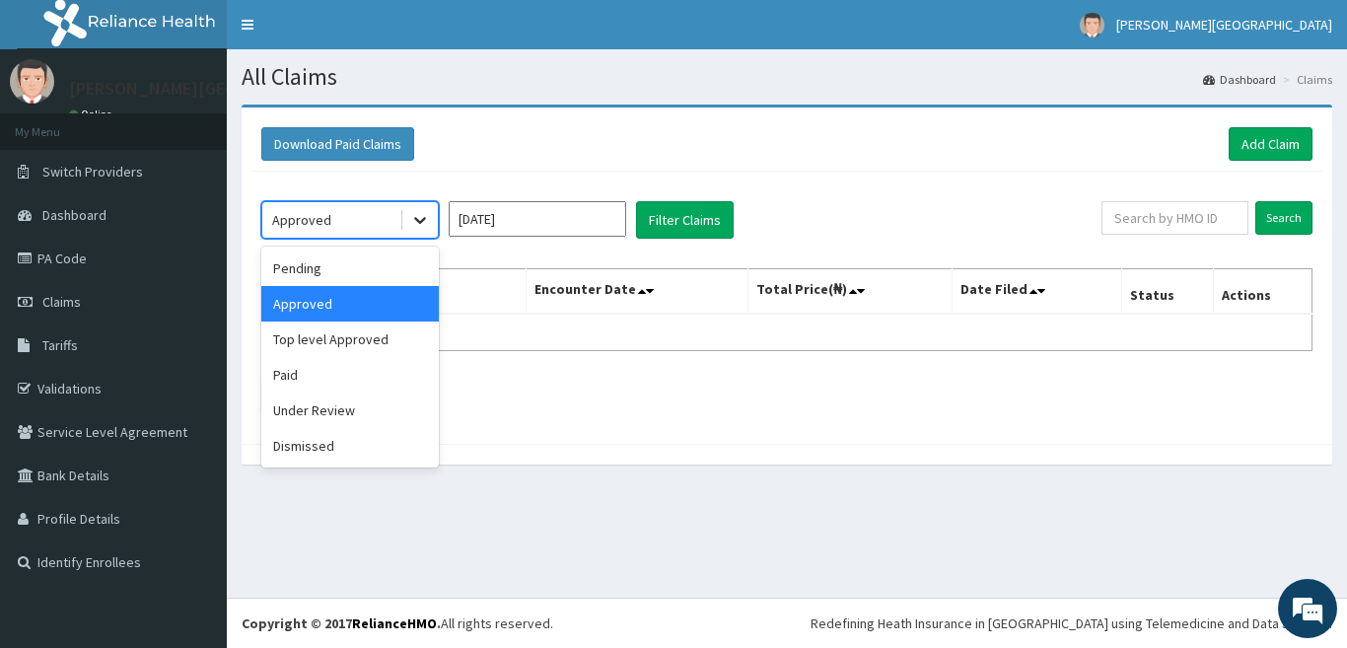
click at [413, 218] on icon at bounding box center [420, 220] width 20 height 20
click at [379, 374] on div "Paid" at bounding box center [349, 374] width 177 height 35
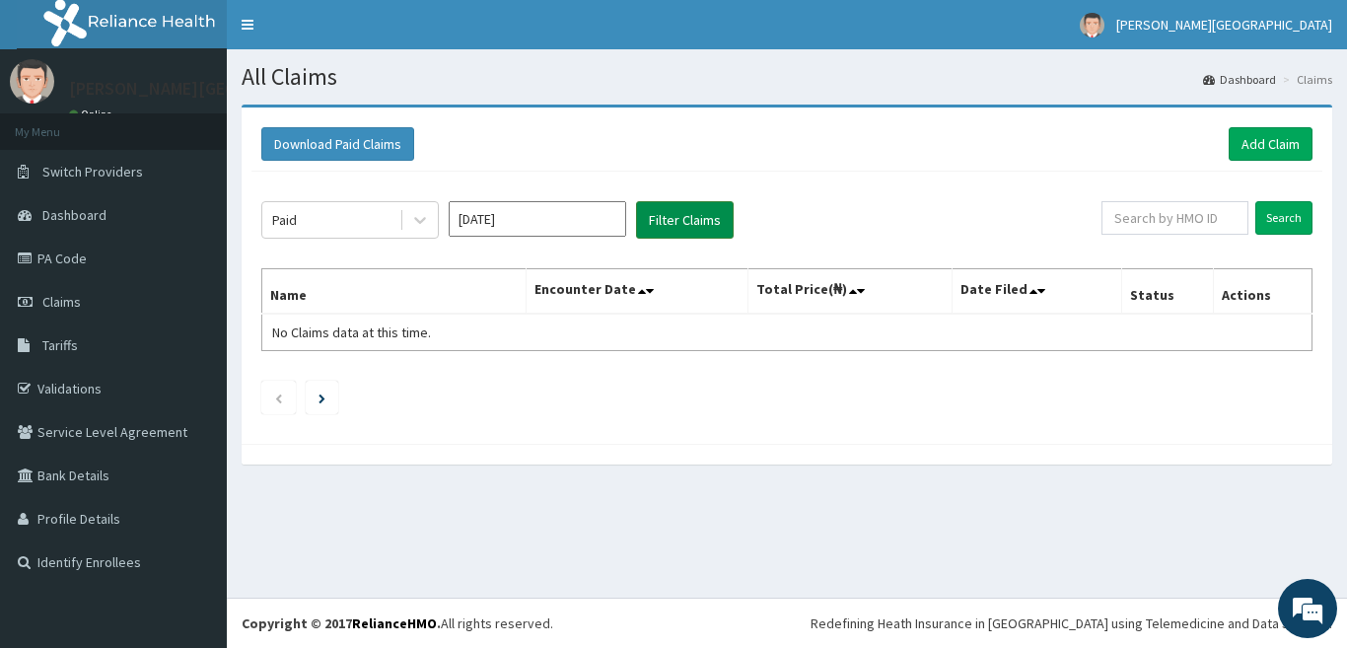
click at [660, 220] on button "Filter Claims" at bounding box center [685, 219] width 98 height 37
click at [496, 226] on input "[DATE]" at bounding box center [537, 218] width 177 height 35
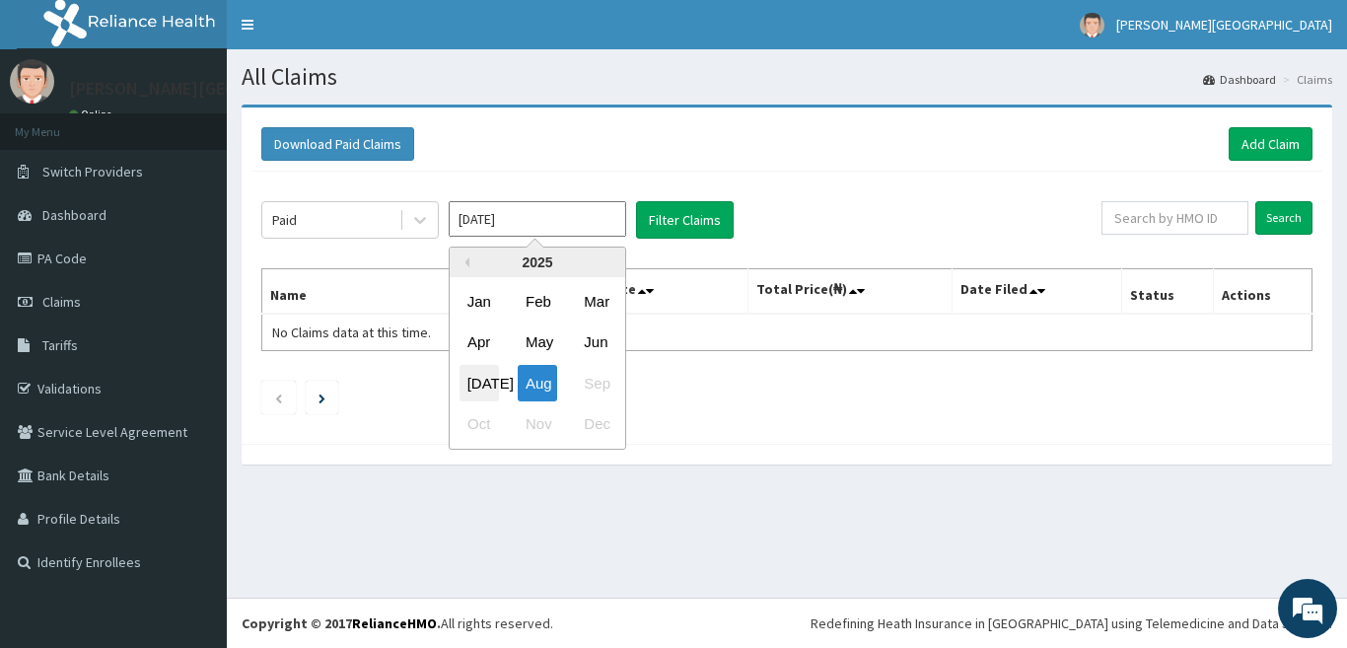
click at [479, 382] on div "[DATE]" at bounding box center [478, 383] width 39 height 36
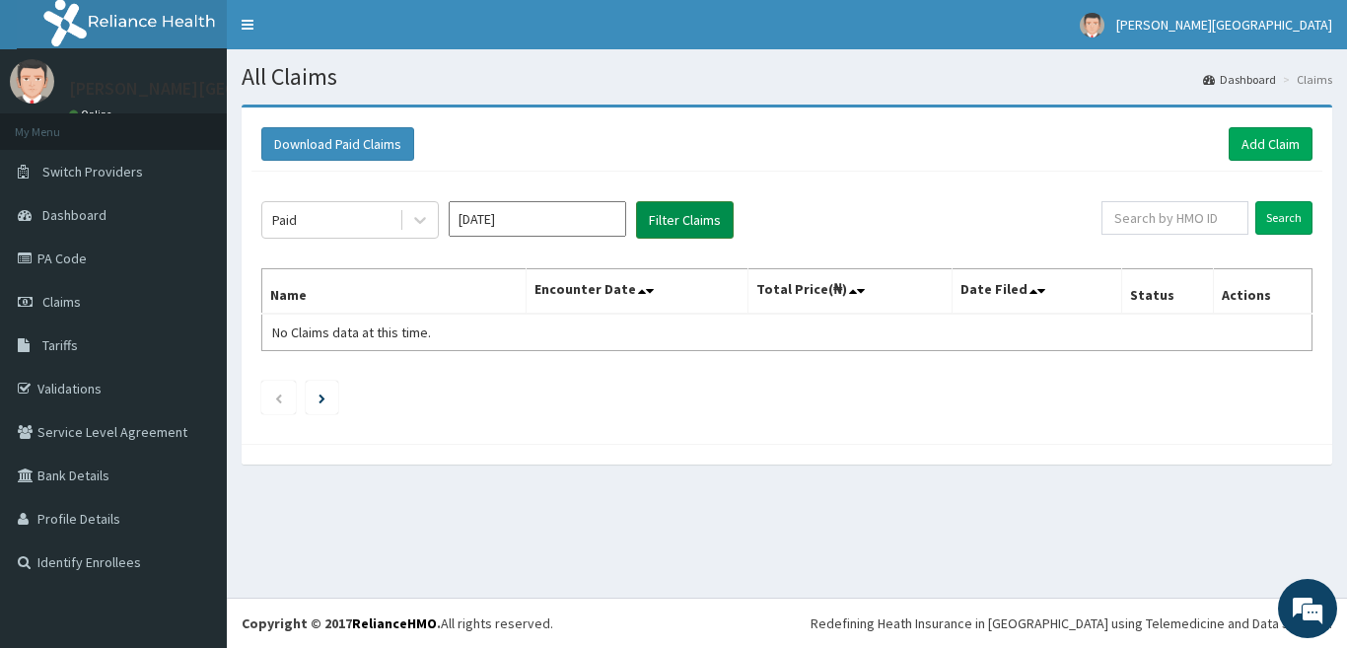
click at [691, 201] on button "Filter Claims" at bounding box center [685, 219] width 98 height 37
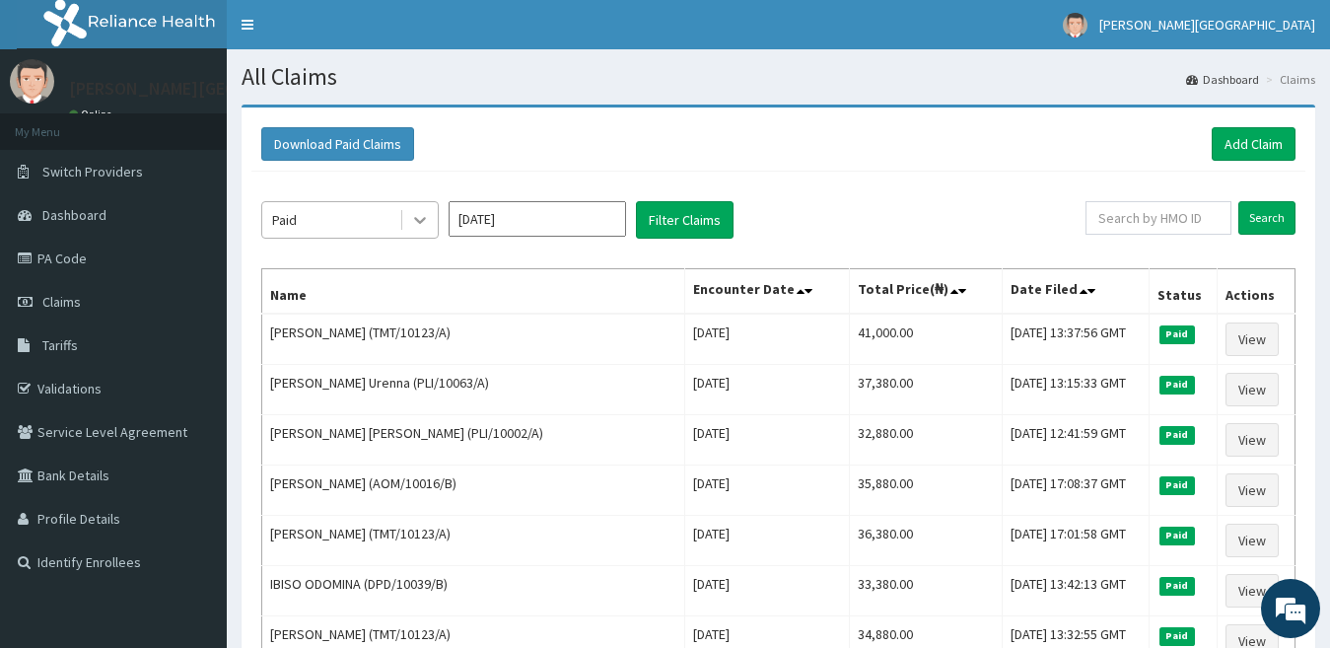
click at [406, 223] on div at bounding box center [419, 219] width 35 height 35
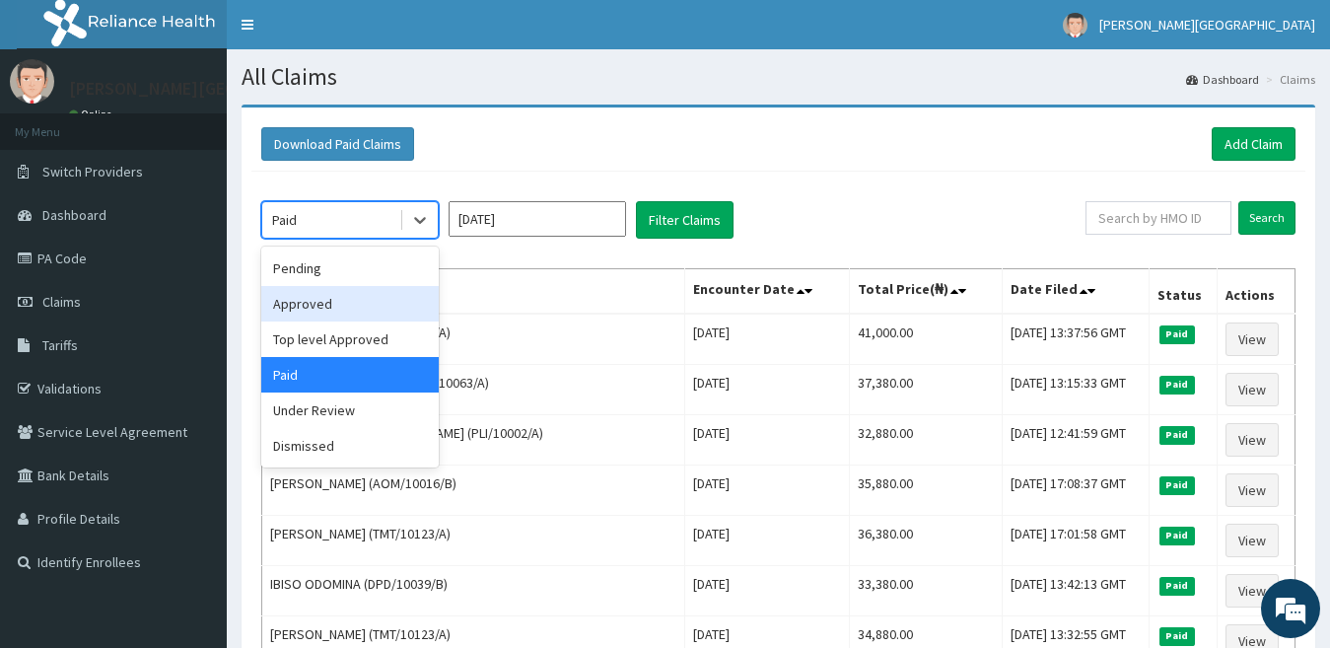
click at [389, 299] on div "Approved" at bounding box center [349, 303] width 177 height 35
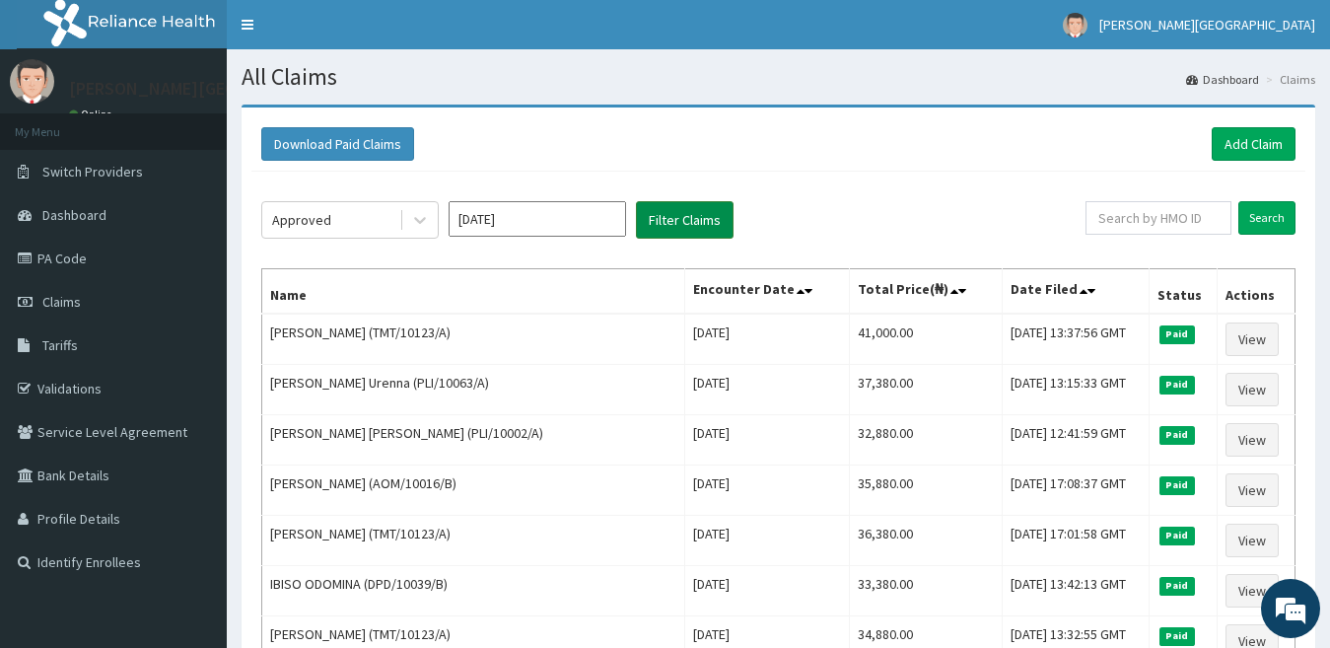
click at [668, 218] on button "Filter Claims" at bounding box center [685, 219] width 98 height 37
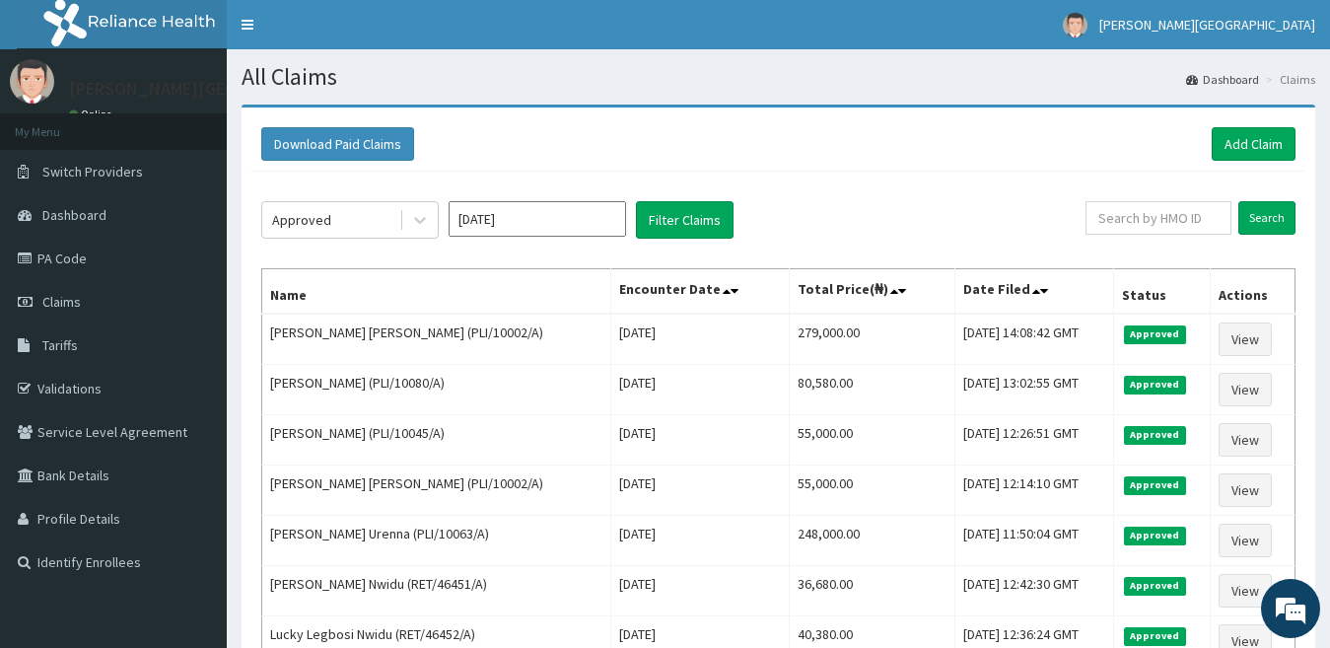
click at [520, 224] on input "[DATE]" at bounding box center [537, 218] width 177 height 35
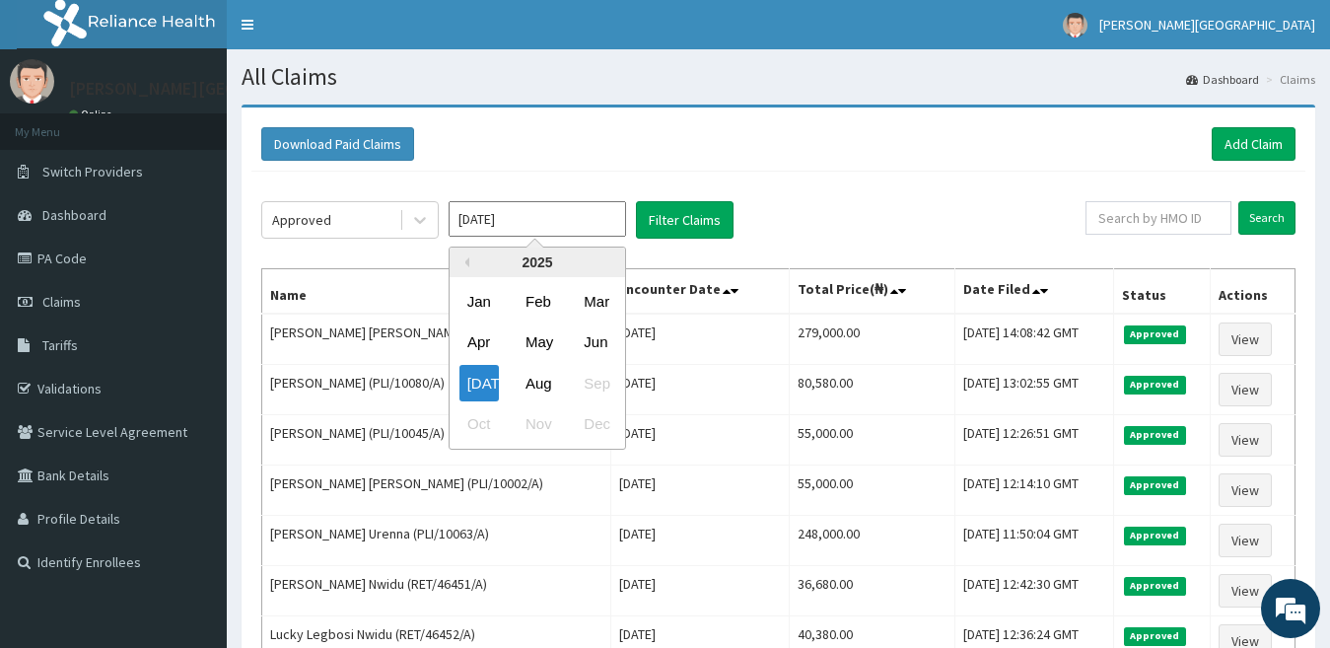
drag, startPoint x: 534, startPoint y: 384, endPoint x: 616, endPoint y: 300, distance: 117.8
click at [535, 384] on div "Aug" at bounding box center [537, 383] width 39 height 36
type input "[DATE]"
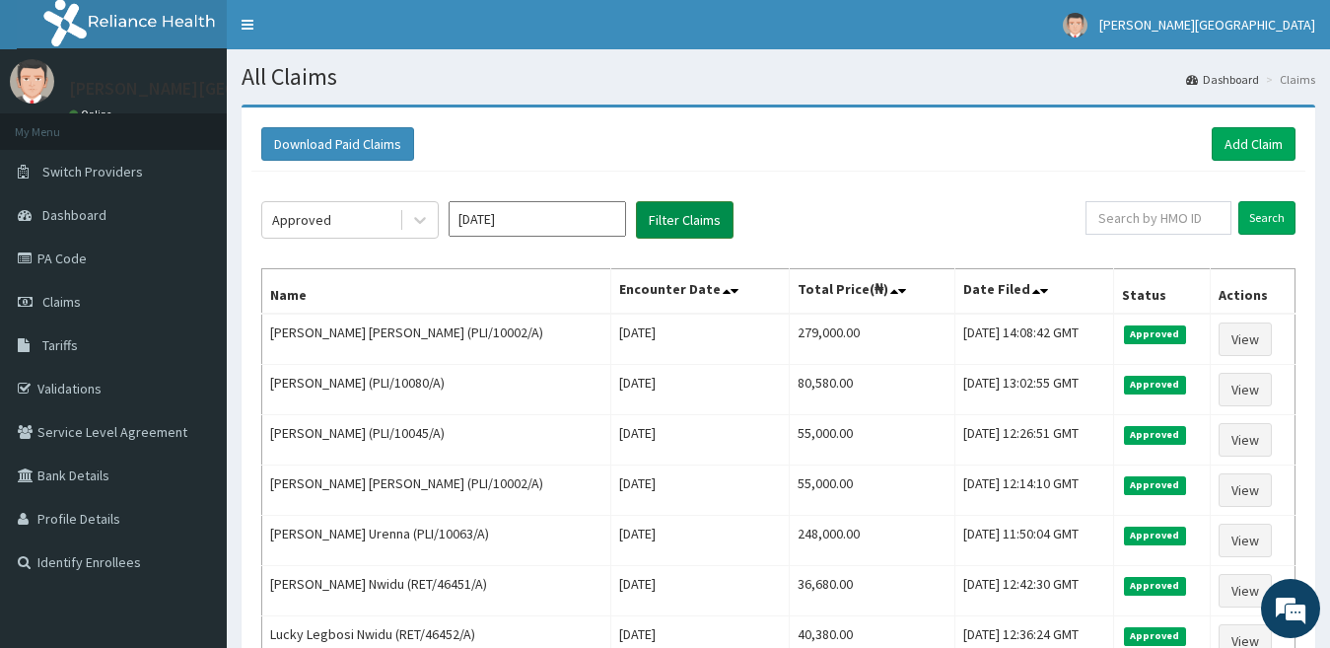
click at [678, 212] on button "Filter Claims" at bounding box center [685, 219] width 98 height 37
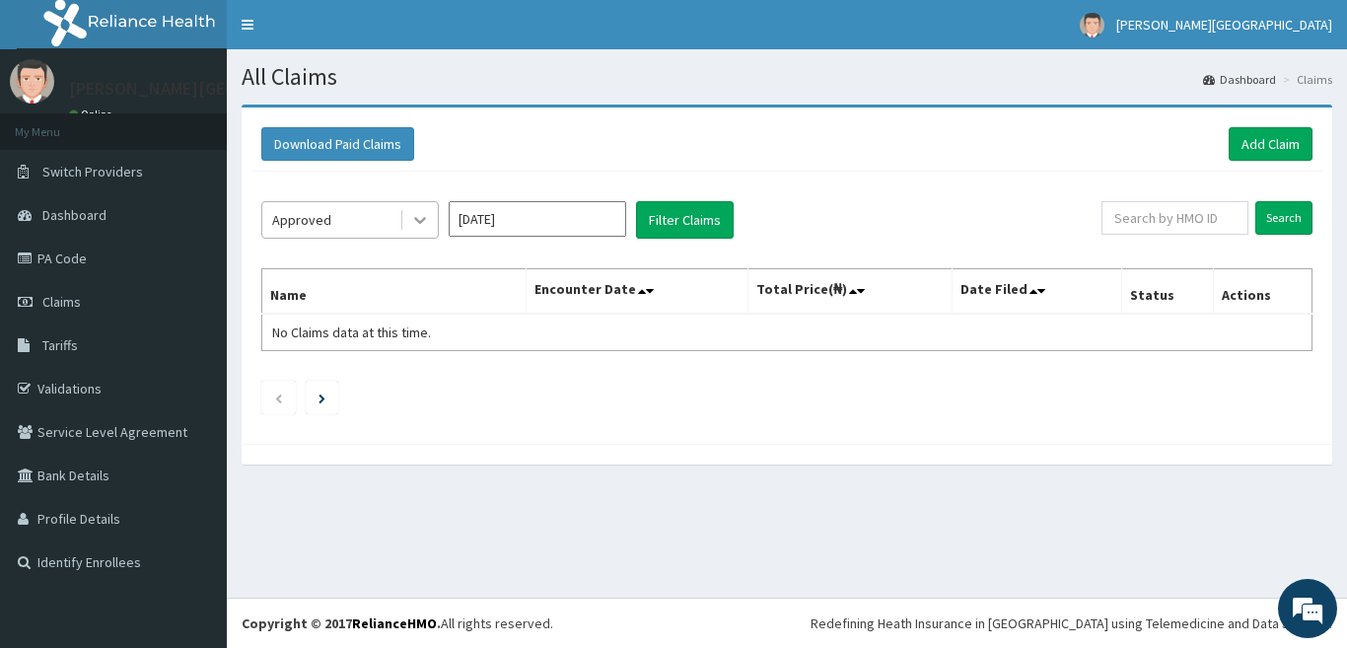
click at [428, 211] on icon at bounding box center [420, 220] width 20 height 20
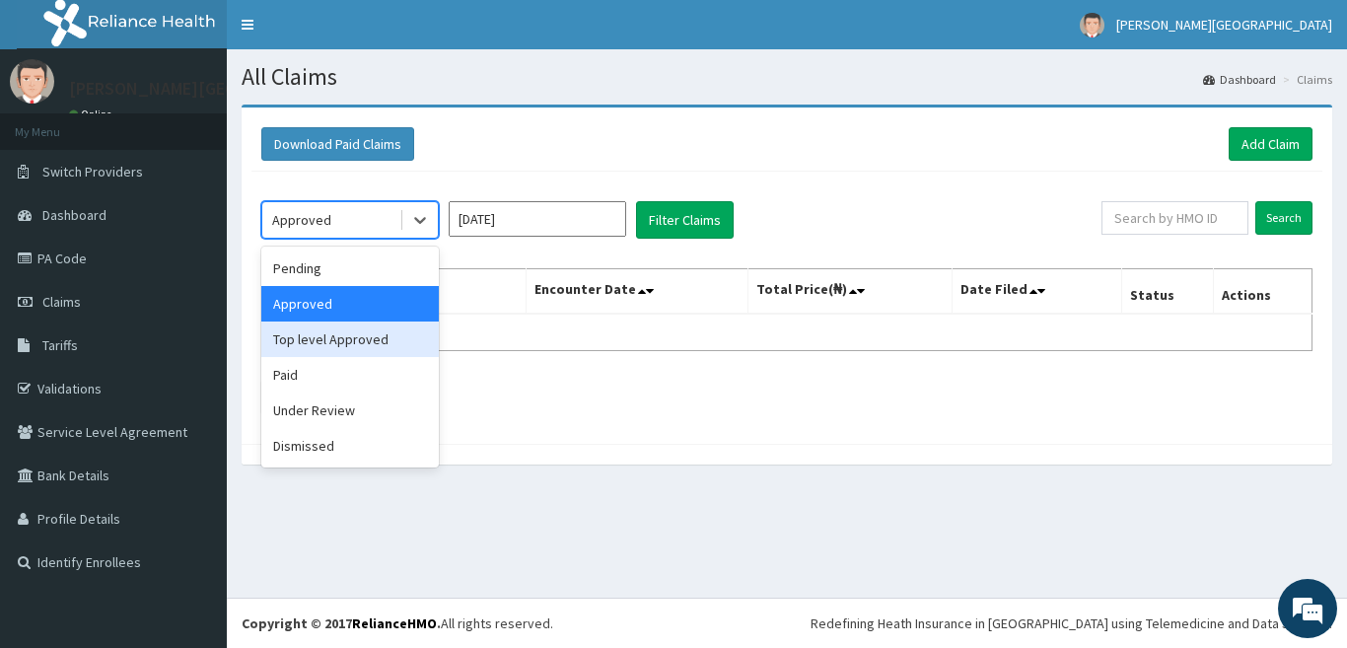
click at [372, 342] on div "Top level Approved" at bounding box center [349, 338] width 177 height 35
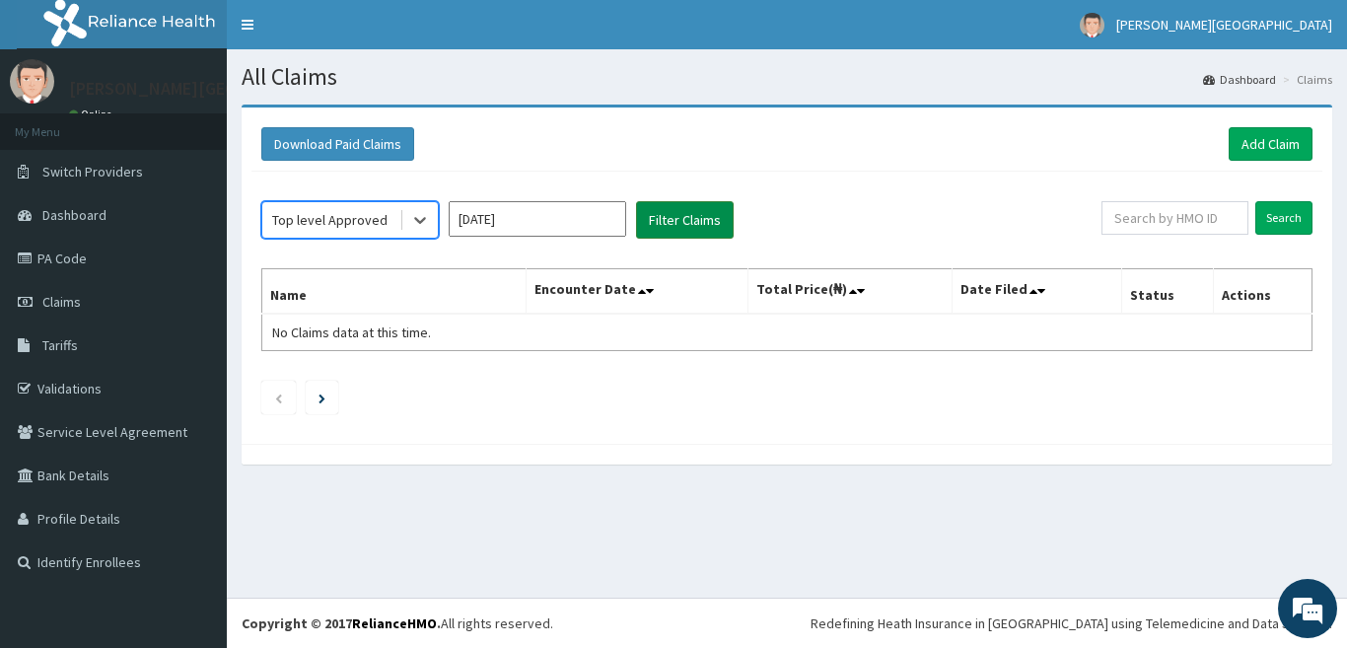
click at [657, 225] on button "Filter Claims" at bounding box center [685, 219] width 98 height 37
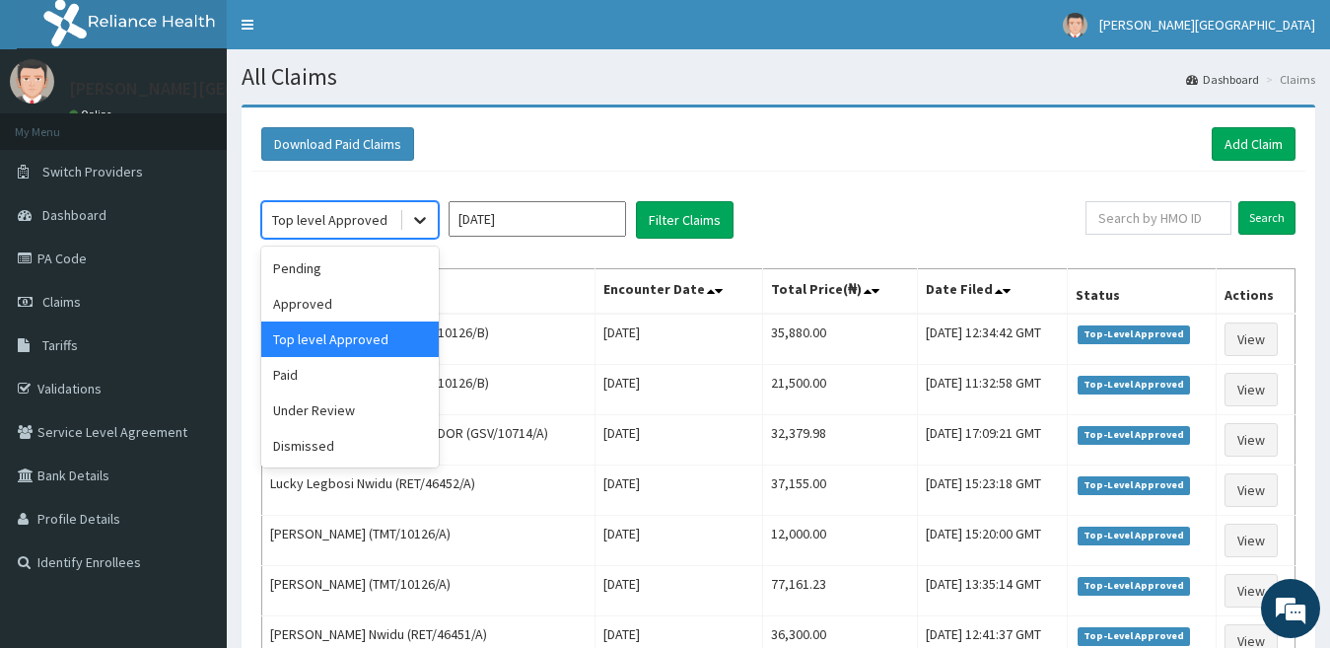
click at [424, 223] on icon at bounding box center [420, 220] width 20 height 20
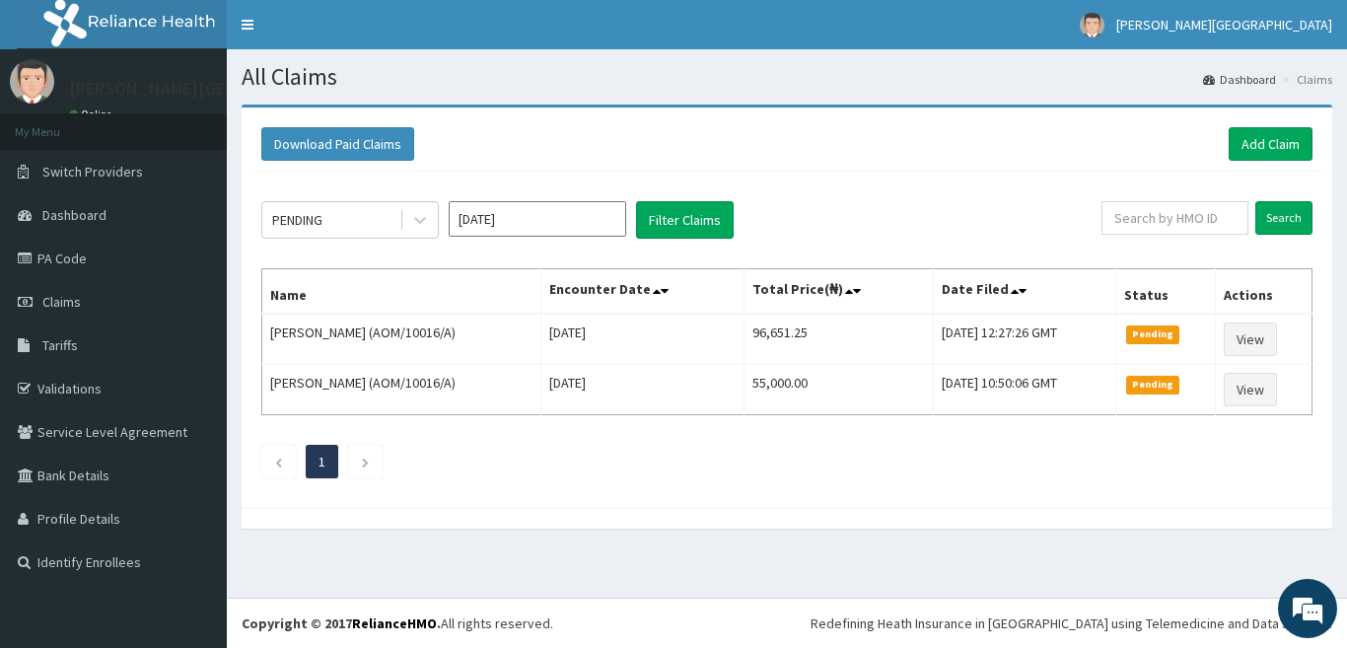
click at [498, 214] on input "[DATE]" at bounding box center [537, 218] width 177 height 35
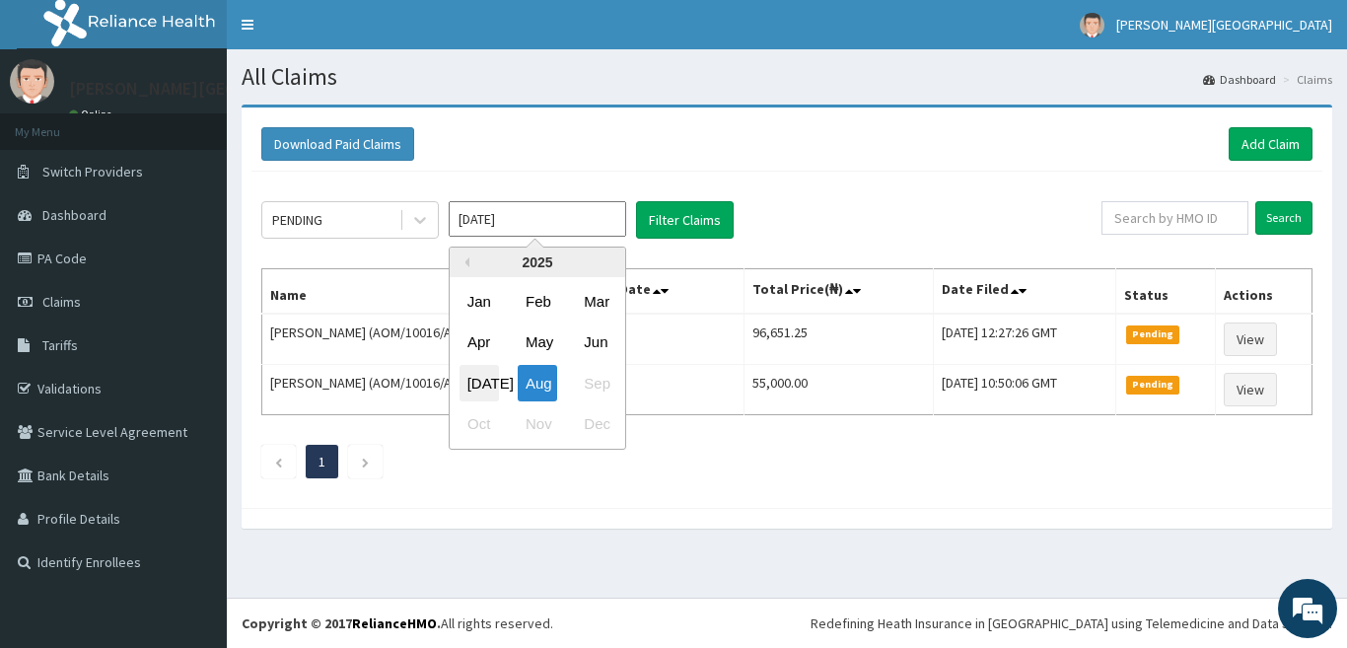
click at [467, 378] on div "[DATE]" at bounding box center [478, 383] width 39 height 36
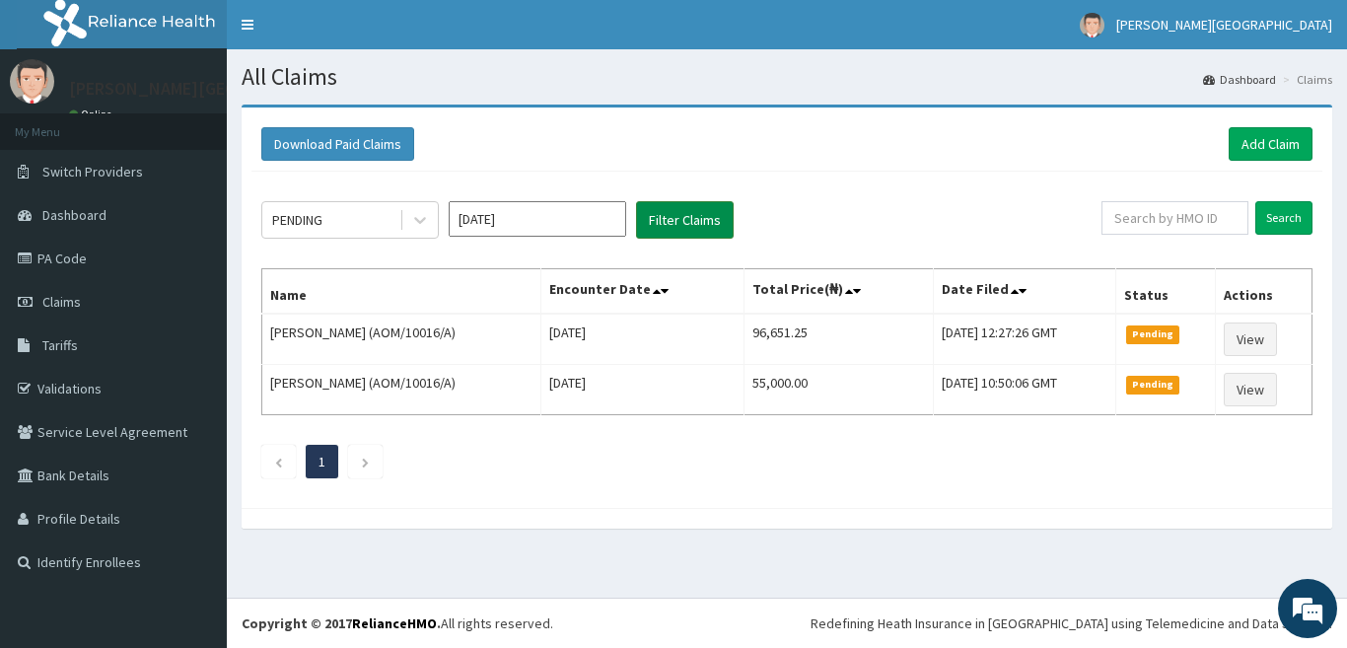
click at [670, 228] on button "Filter Claims" at bounding box center [685, 219] width 98 height 37
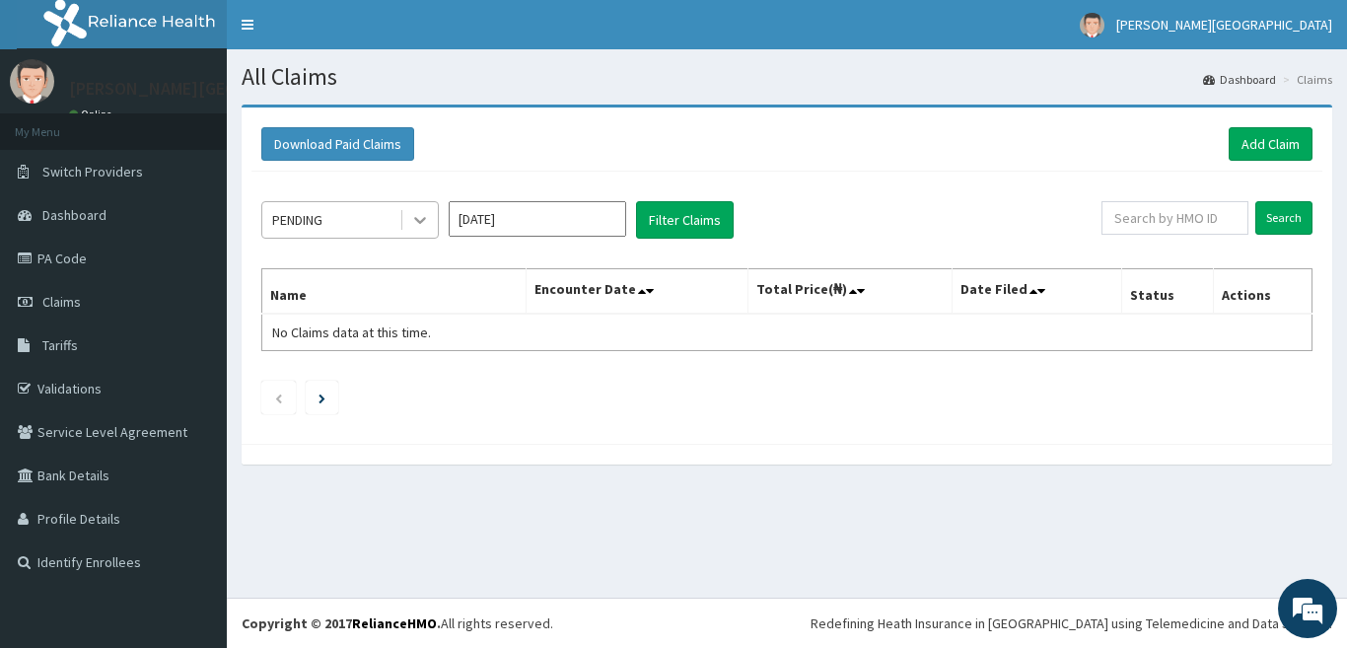
click at [415, 224] on icon at bounding box center [420, 220] width 20 height 20
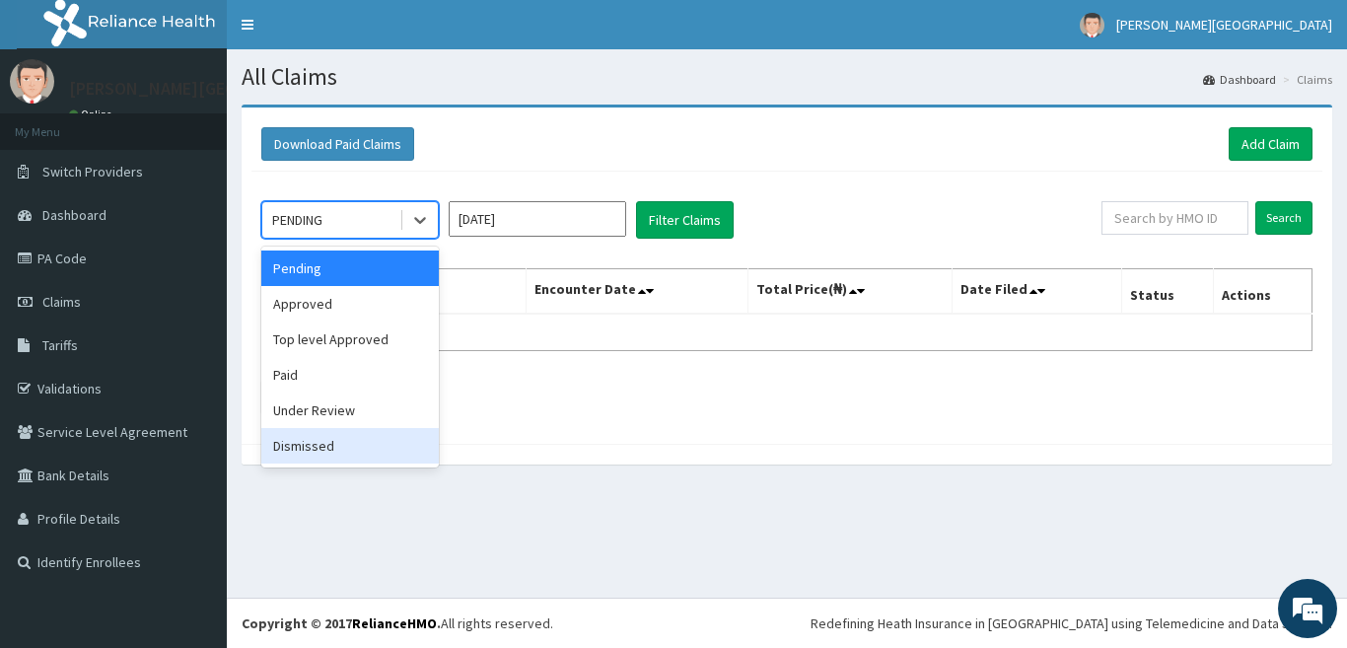
click at [368, 444] on div "Dismissed" at bounding box center [349, 445] width 177 height 35
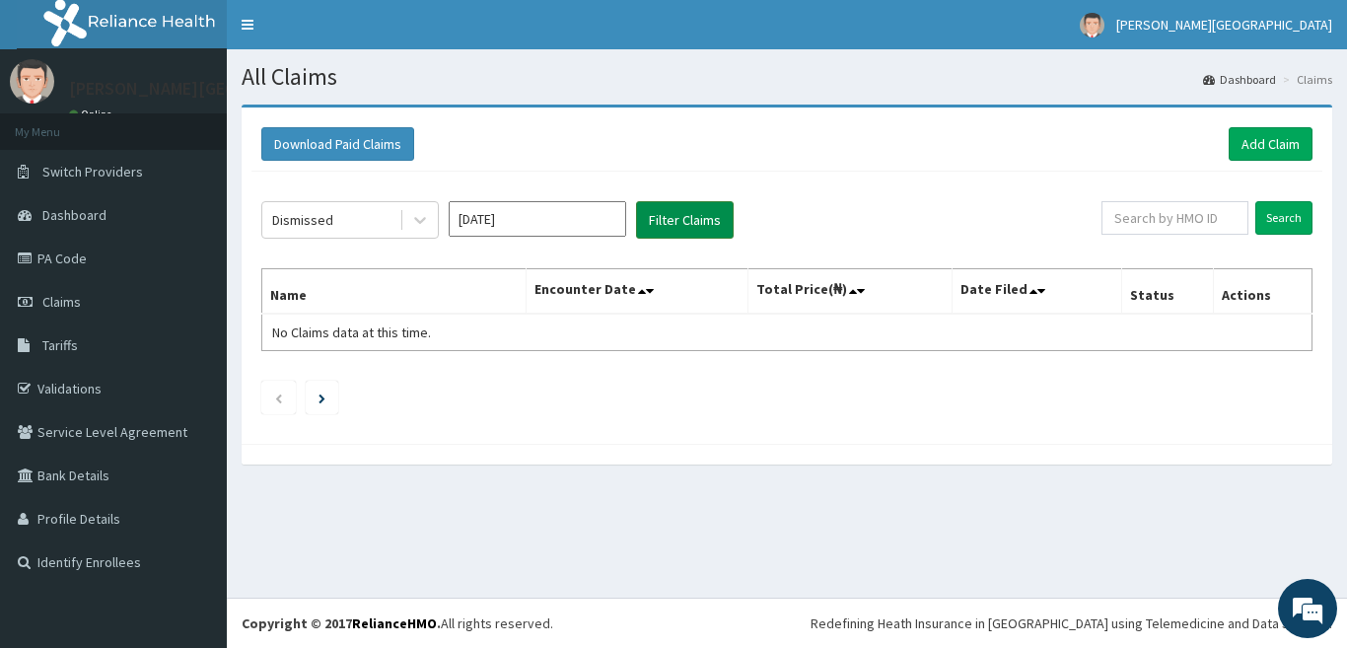
click at [685, 222] on button "Filter Claims" at bounding box center [685, 219] width 98 height 37
click at [414, 216] on icon at bounding box center [420, 220] width 20 height 20
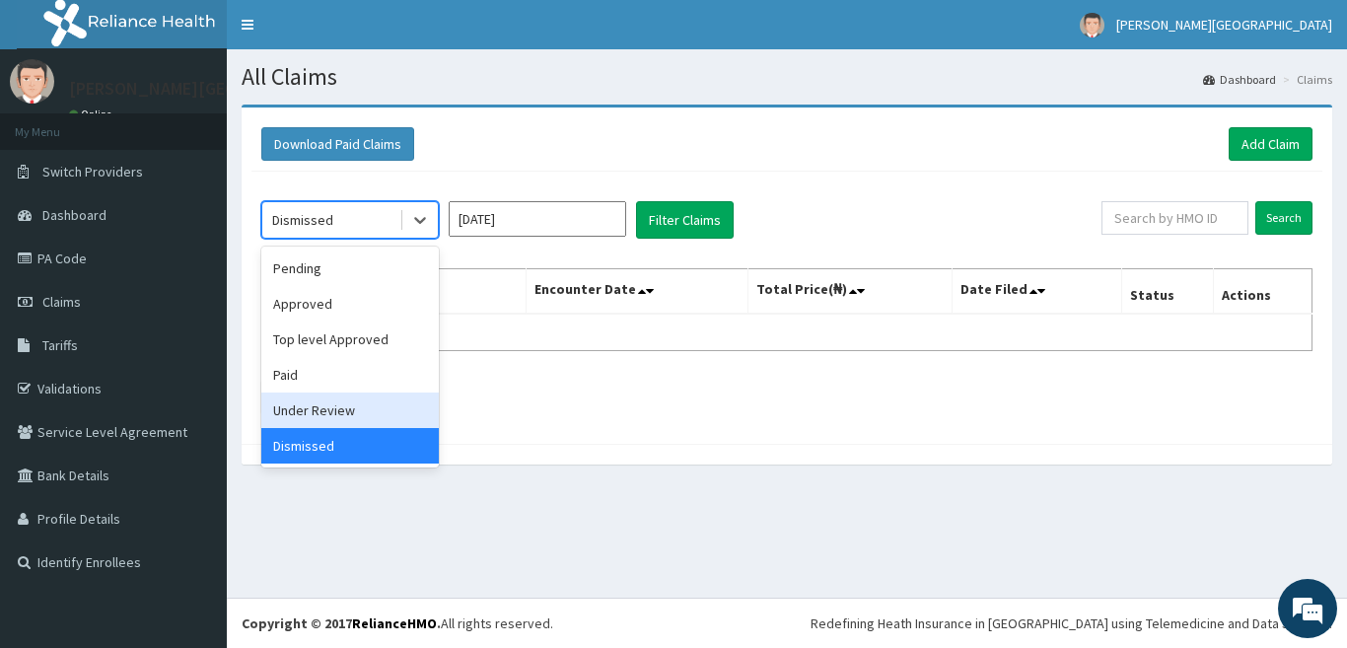
click at [353, 419] on div "Under Review" at bounding box center [349, 409] width 177 height 35
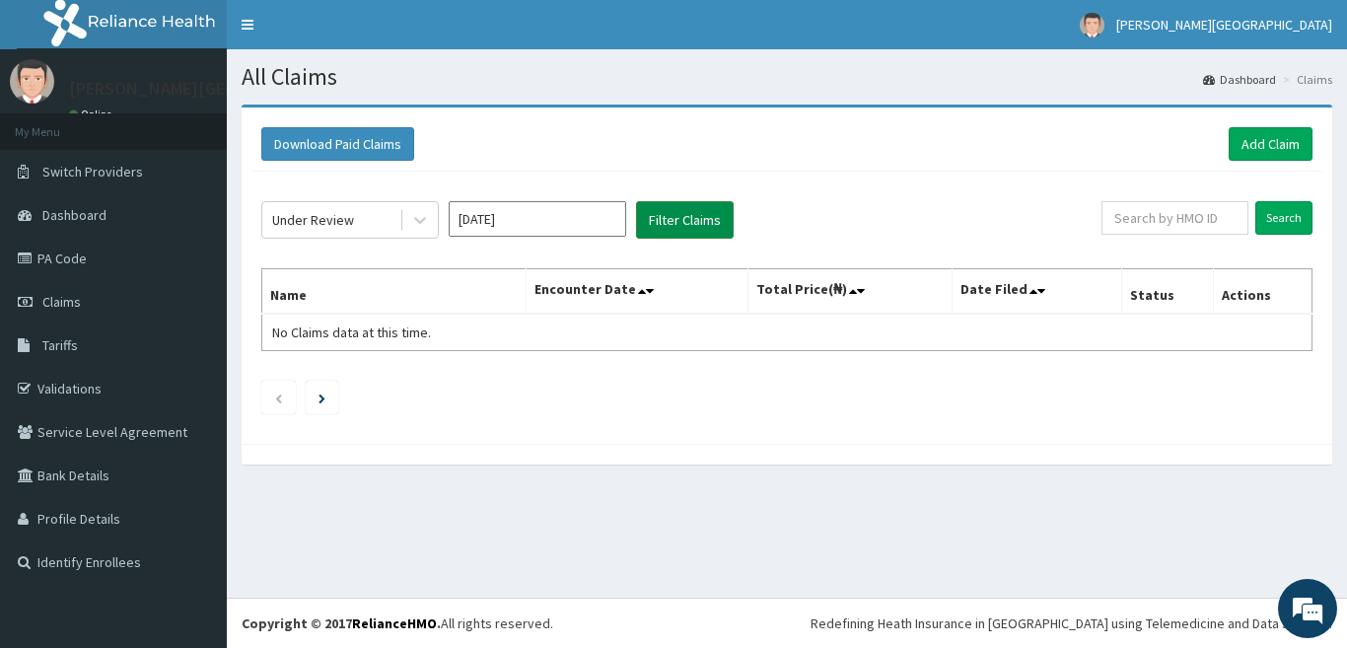
click at [659, 208] on button "Filter Claims" at bounding box center [685, 219] width 98 height 37
click at [666, 218] on button "Filter Claims" at bounding box center [685, 219] width 98 height 37
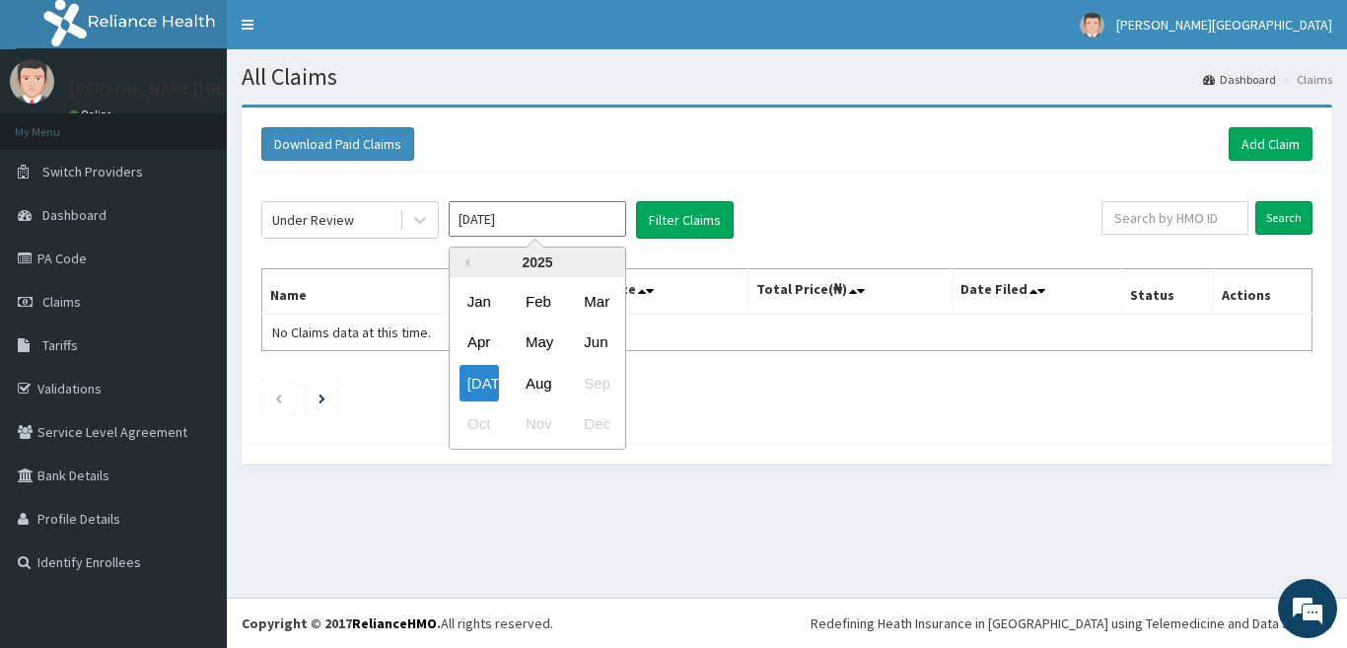
drag, startPoint x: 490, startPoint y: 223, endPoint x: 485, endPoint y: 248, distance: 26.1
click at [490, 228] on input "[DATE]" at bounding box center [537, 218] width 177 height 35
click at [535, 389] on div "Aug" at bounding box center [537, 383] width 39 height 36
type input "[DATE]"
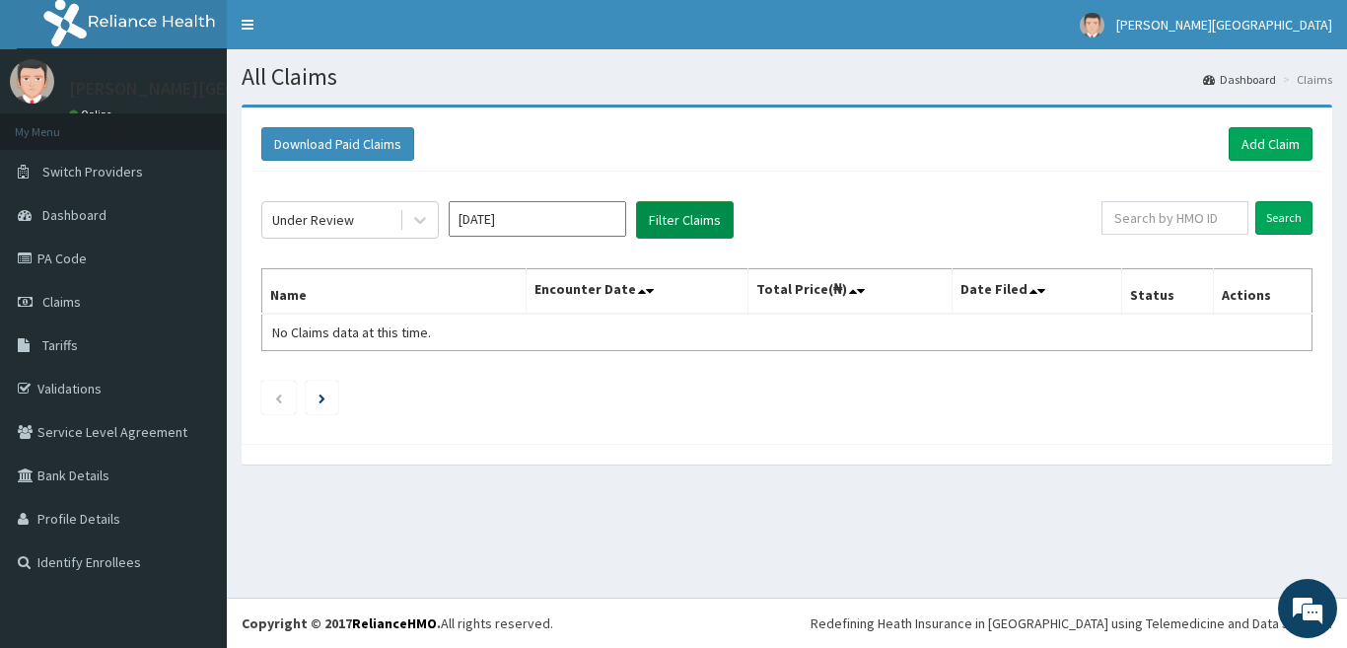
click at [664, 237] on button "Filter Claims" at bounding box center [685, 219] width 98 height 37
click at [664, 232] on button "Filter Claims" at bounding box center [685, 219] width 98 height 37
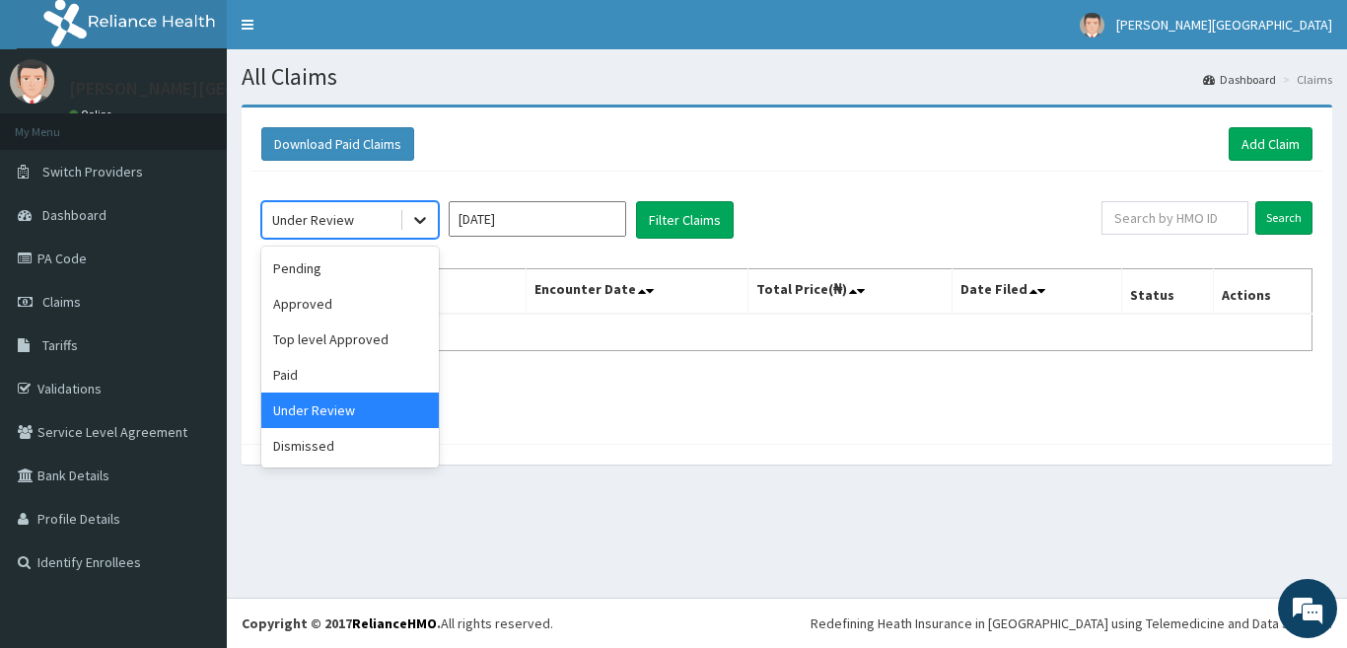
click at [423, 223] on icon at bounding box center [420, 220] width 20 height 20
click at [357, 338] on div "Top level Approved" at bounding box center [349, 338] width 177 height 35
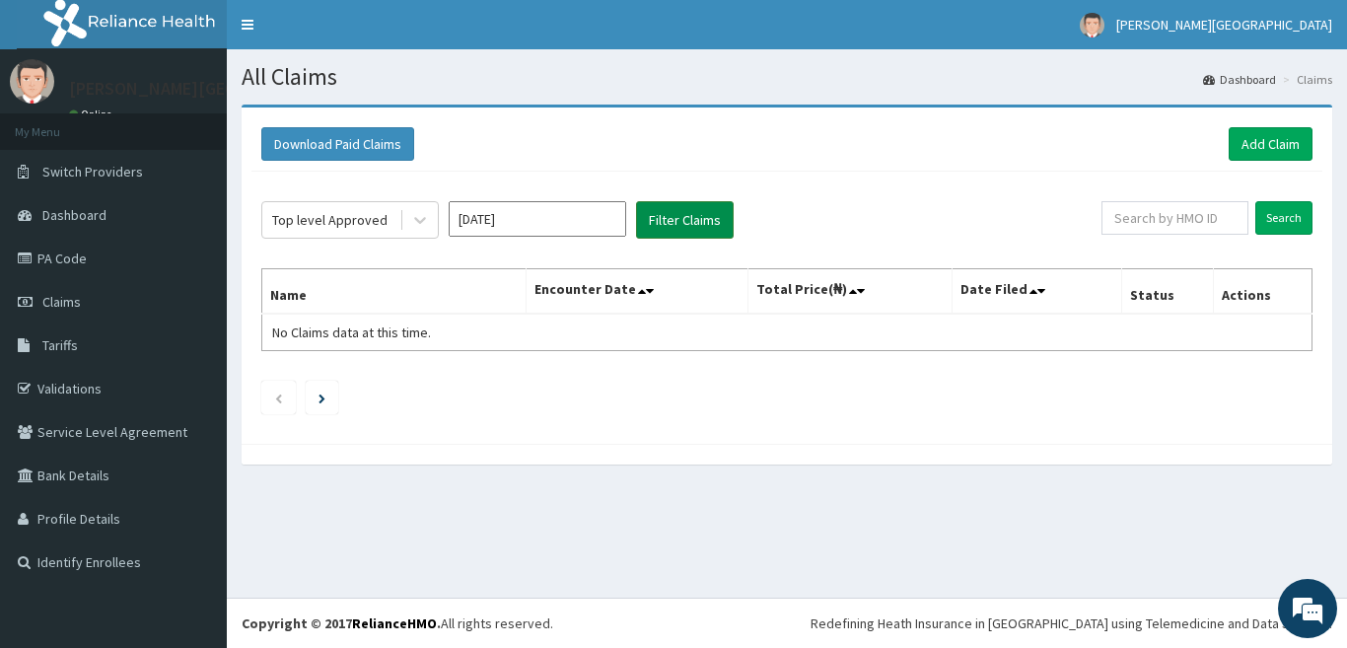
click at [672, 204] on button "Filter Claims" at bounding box center [685, 219] width 98 height 37
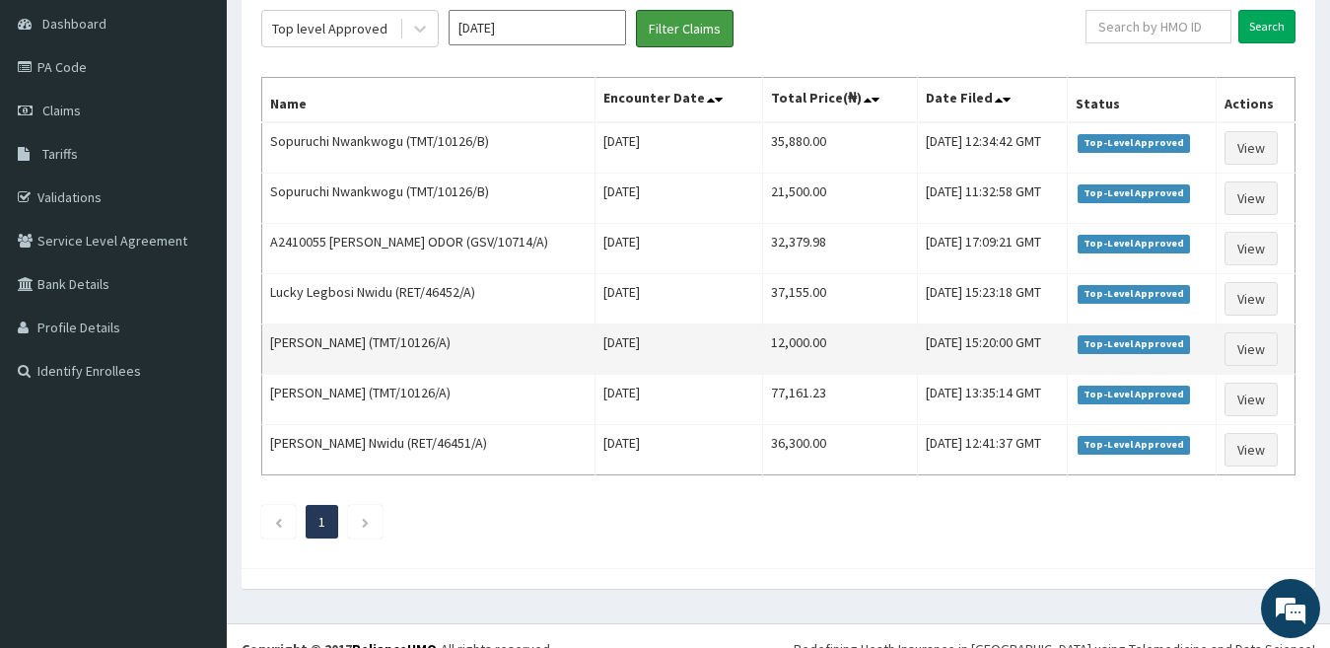
scroll to position [194, 0]
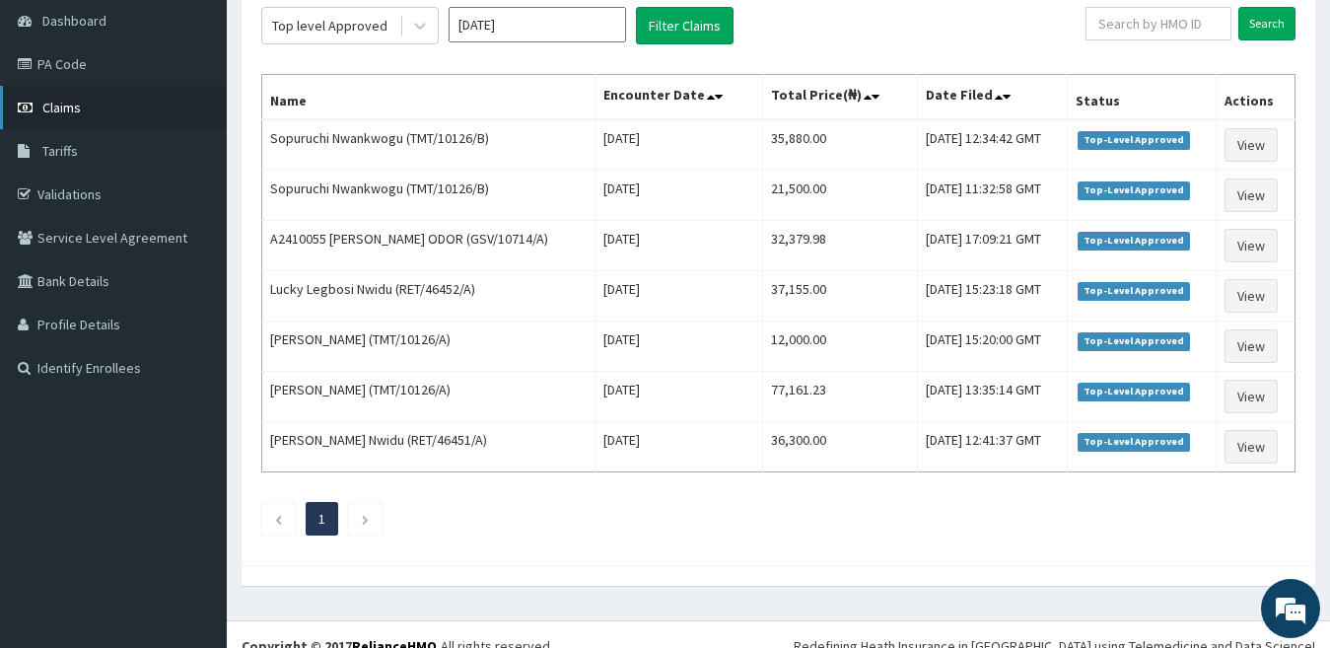
click at [101, 110] on link "Claims" at bounding box center [113, 107] width 227 height 43
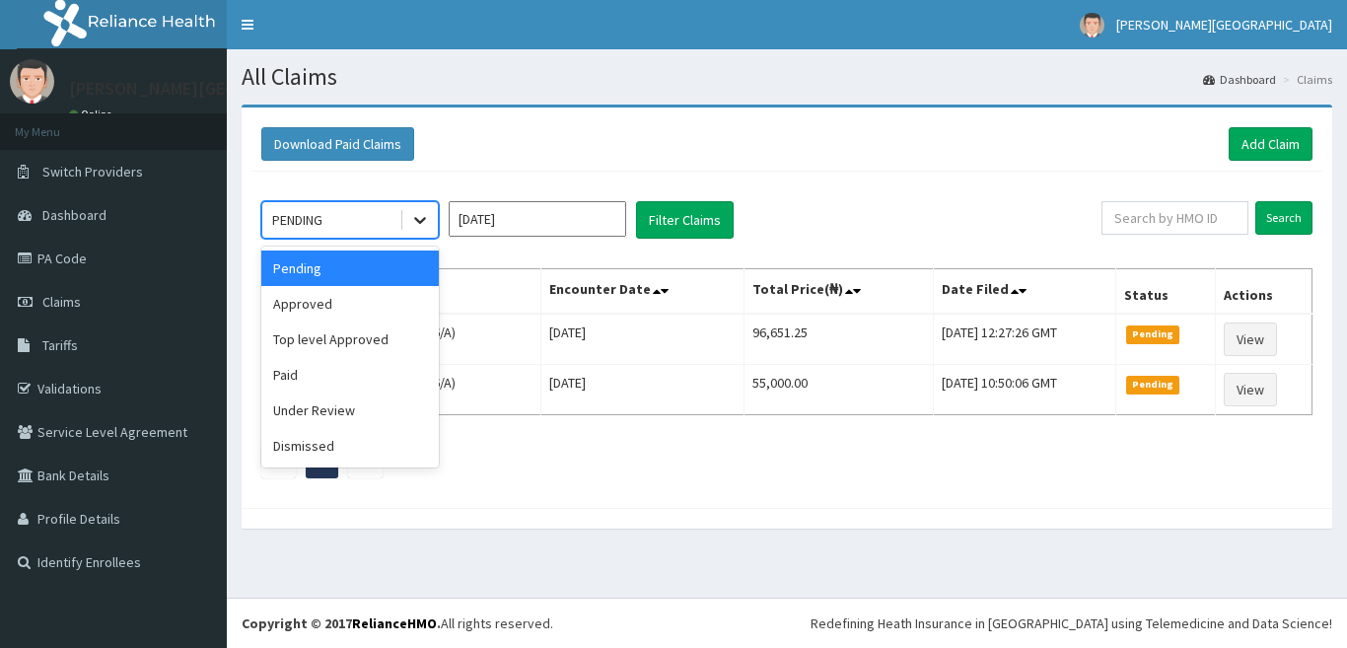
click at [417, 223] on icon at bounding box center [420, 220] width 20 height 20
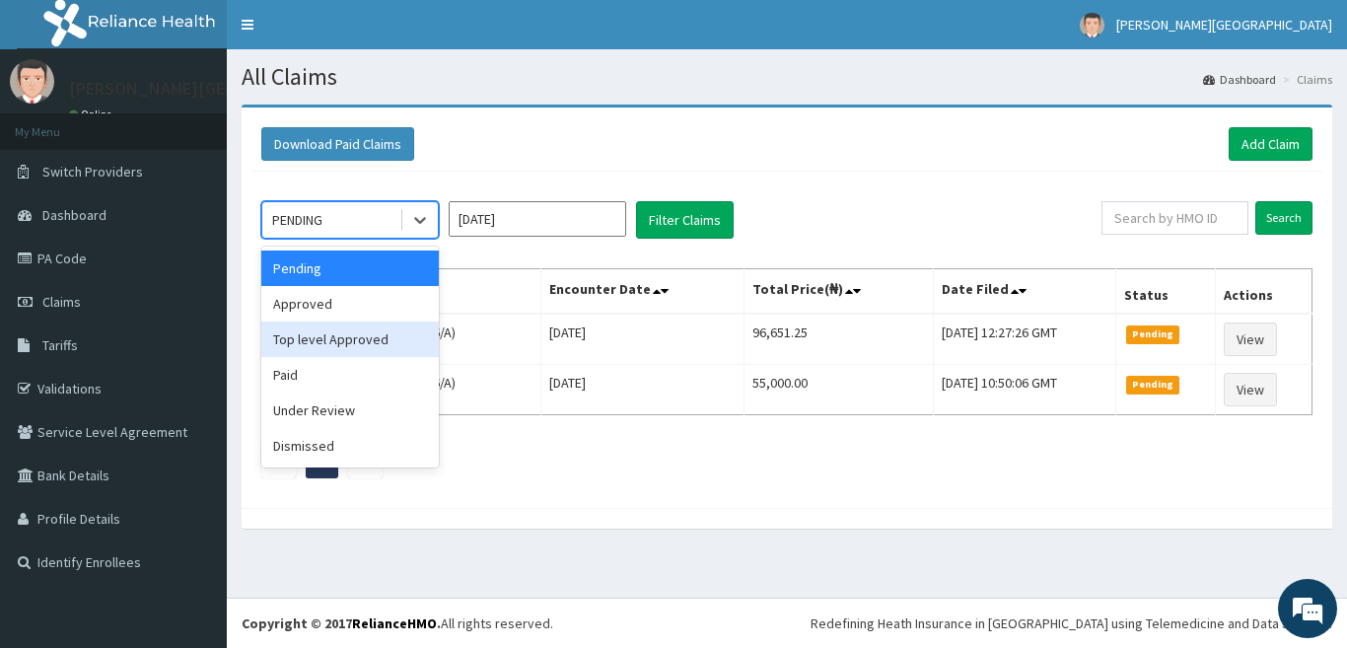
click at [393, 330] on div "Top level Approved" at bounding box center [349, 338] width 177 height 35
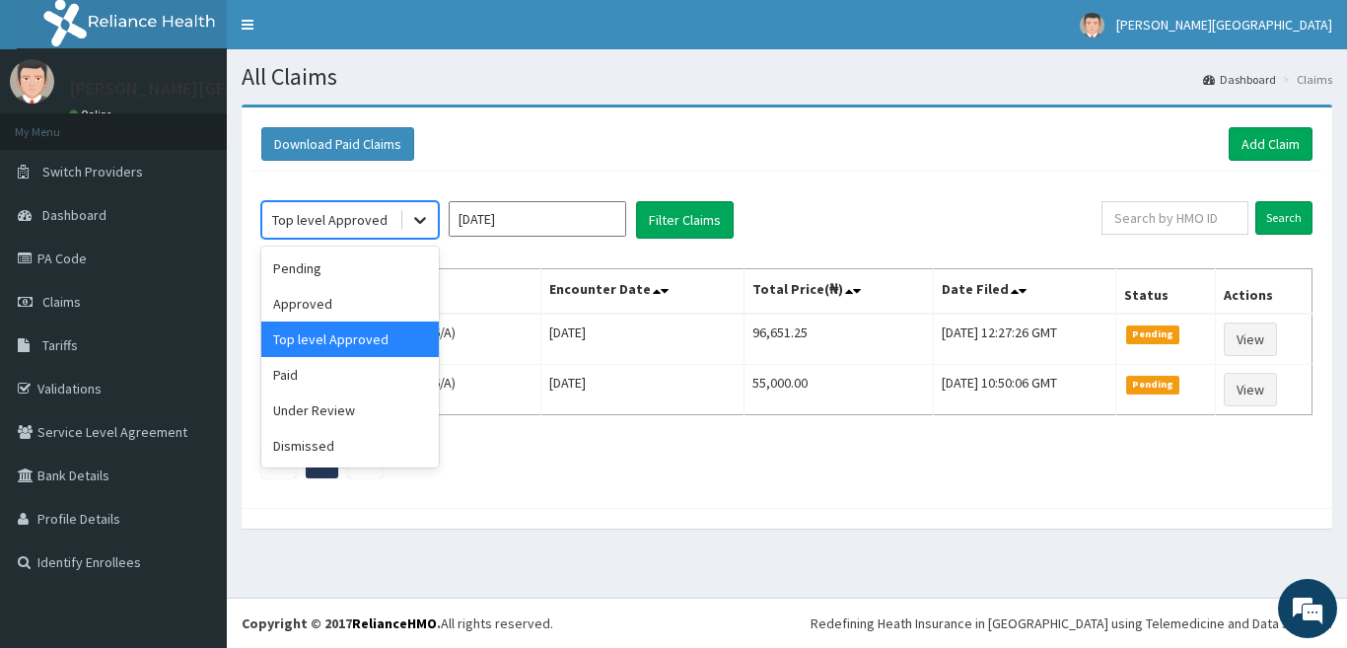
click at [411, 218] on icon at bounding box center [420, 220] width 20 height 20
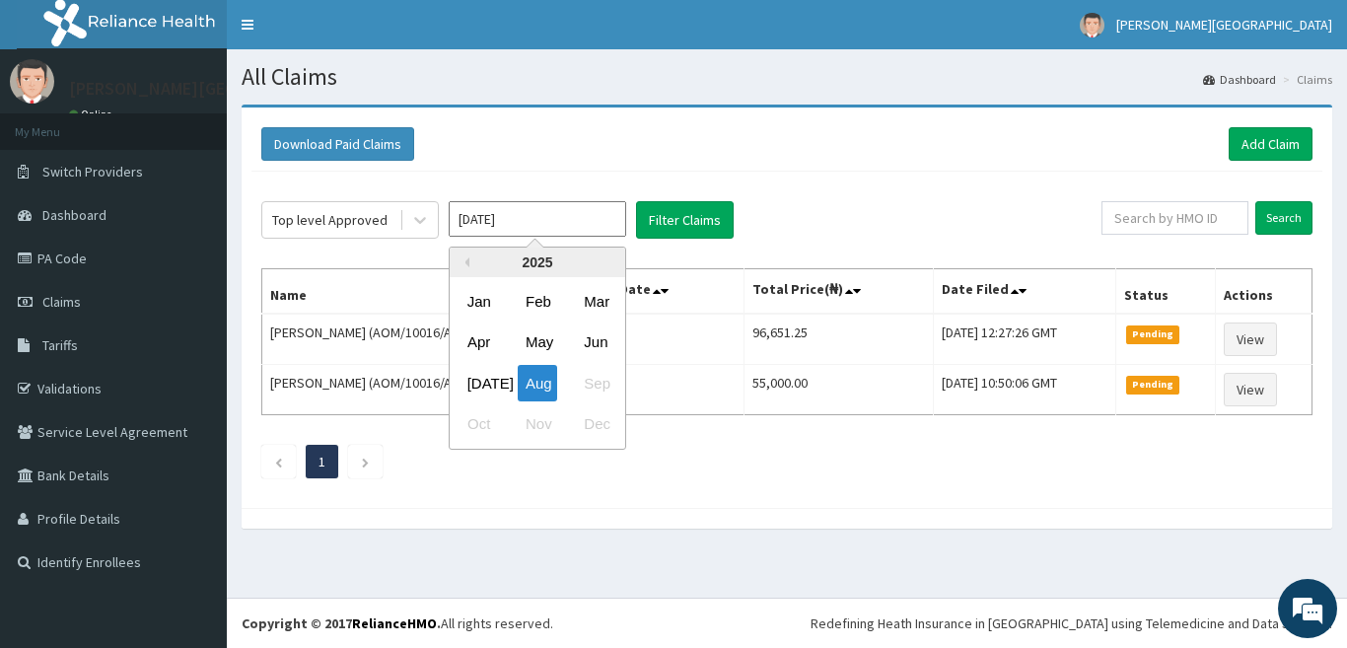
click at [524, 218] on input "[DATE]" at bounding box center [537, 218] width 177 height 35
click at [475, 380] on div "[DATE]" at bounding box center [478, 383] width 39 height 36
type input "[DATE]"
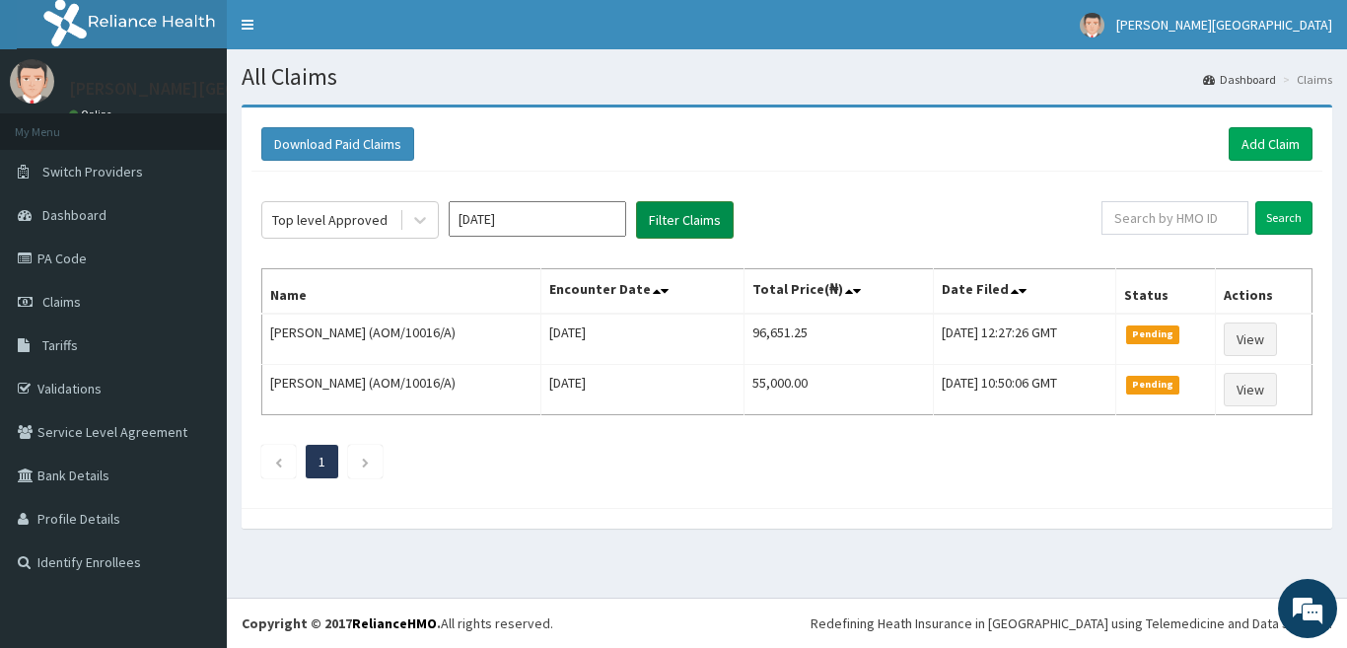
click at [675, 227] on button "Filter Claims" at bounding box center [685, 219] width 98 height 37
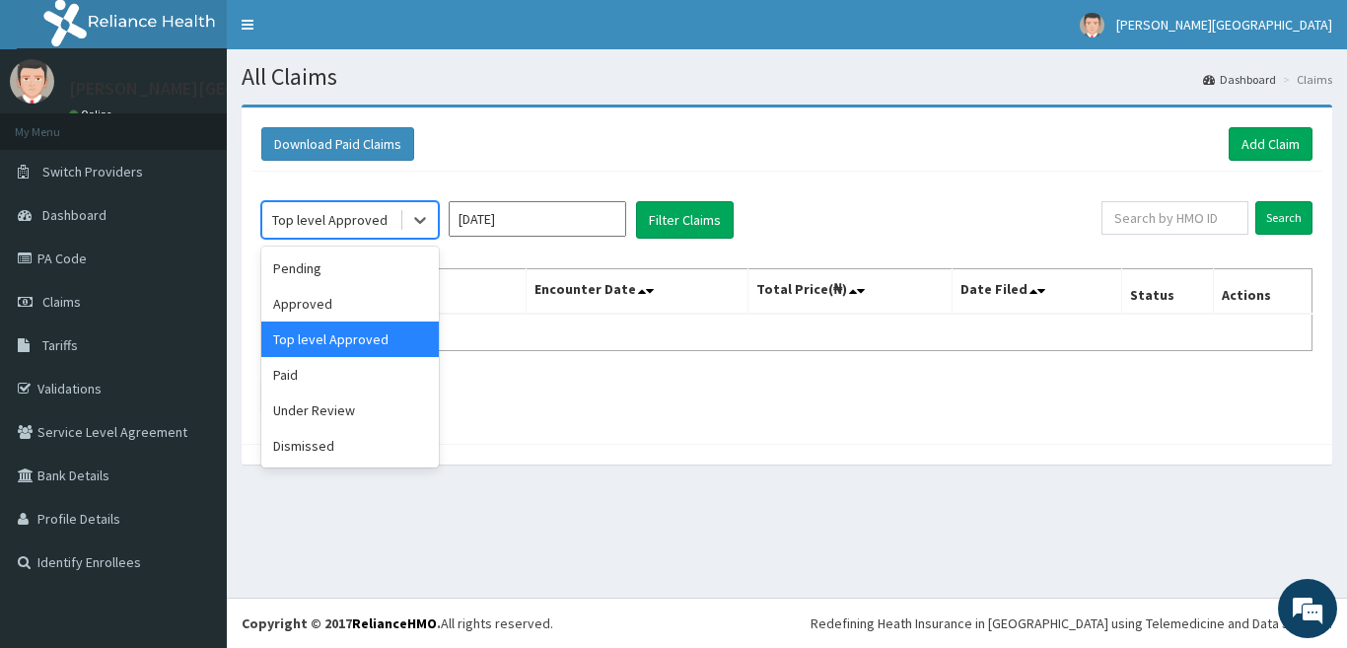
click at [398, 224] on div "Top level Approved" at bounding box center [330, 220] width 137 height 32
click at [426, 222] on icon at bounding box center [420, 220] width 20 height 20
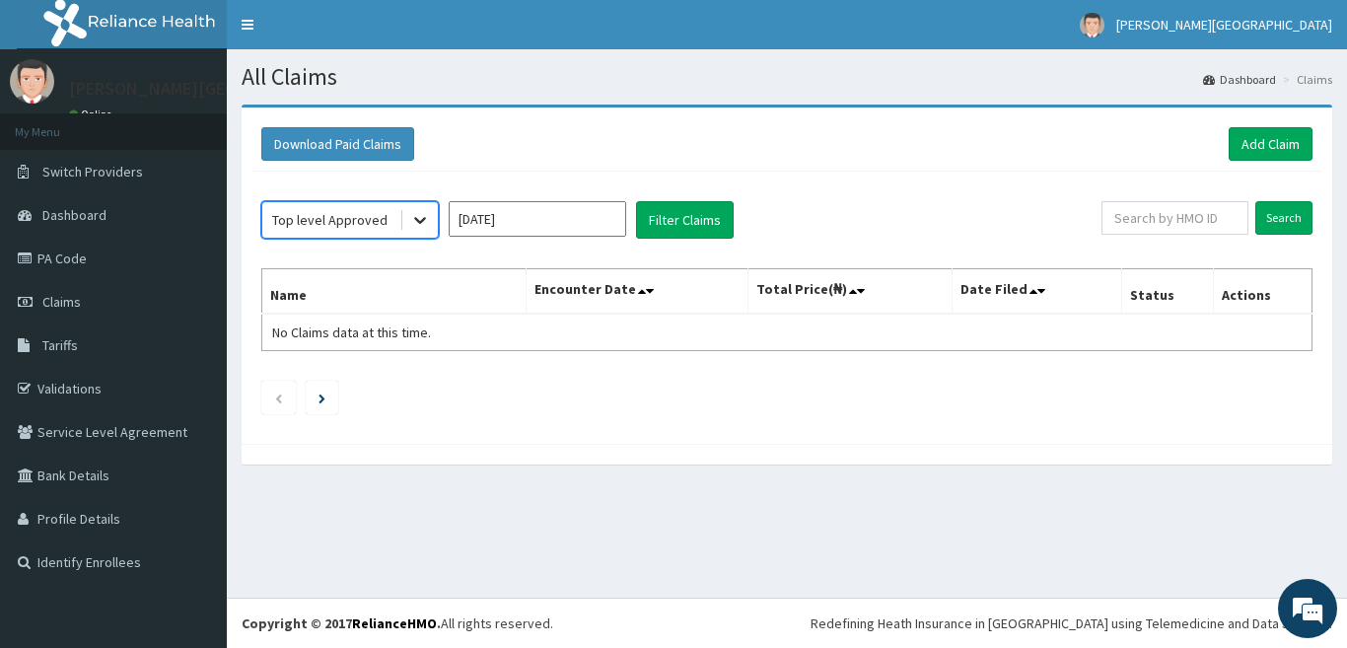
click at [404, 216] on div at bounding box center [419, 219] width 35 height 35
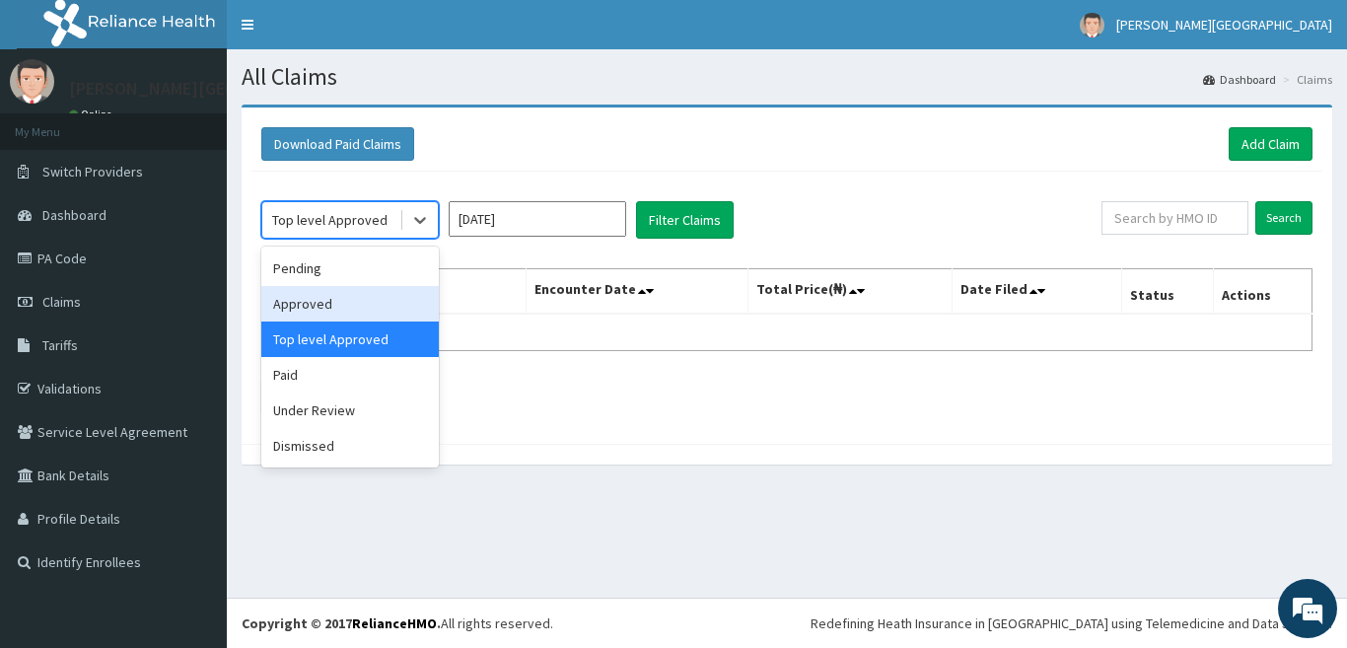
click at [358, 295] on div "Approved" at bounding box center [349, 303] width 177 height 35
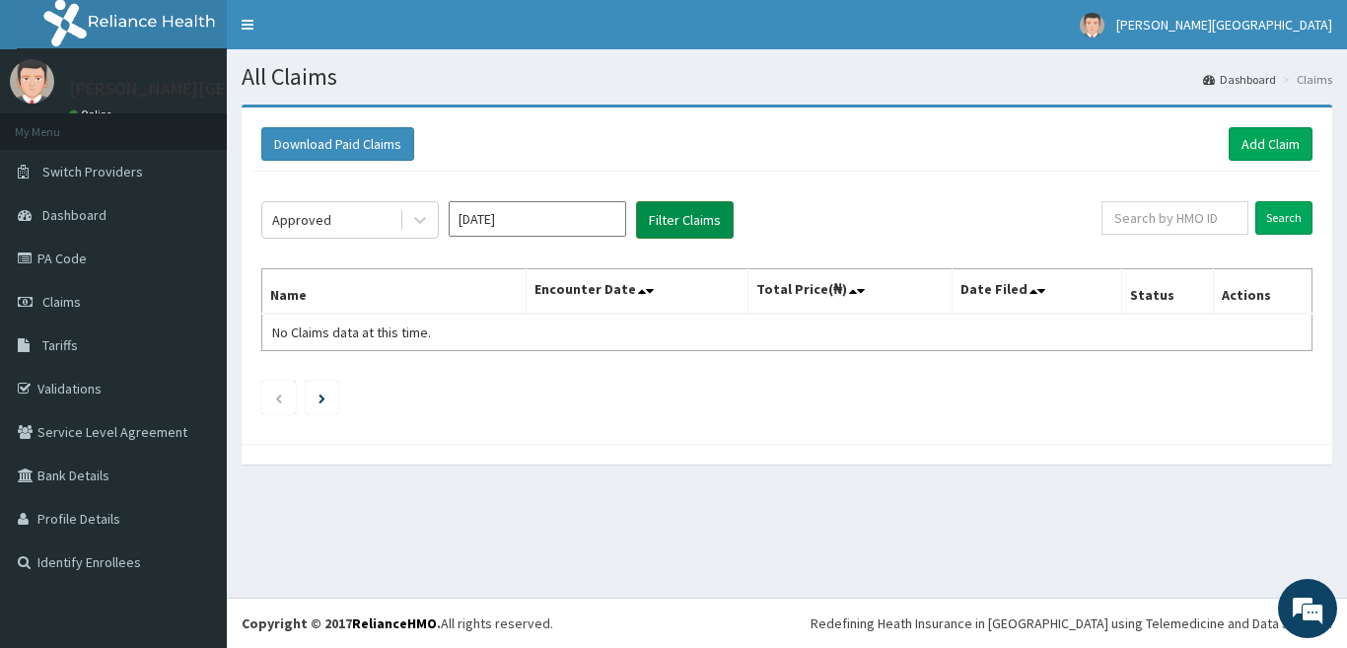
click at [709, 227] on button "Filter Claims" at bounding box center [685, 219] width 98 height 37
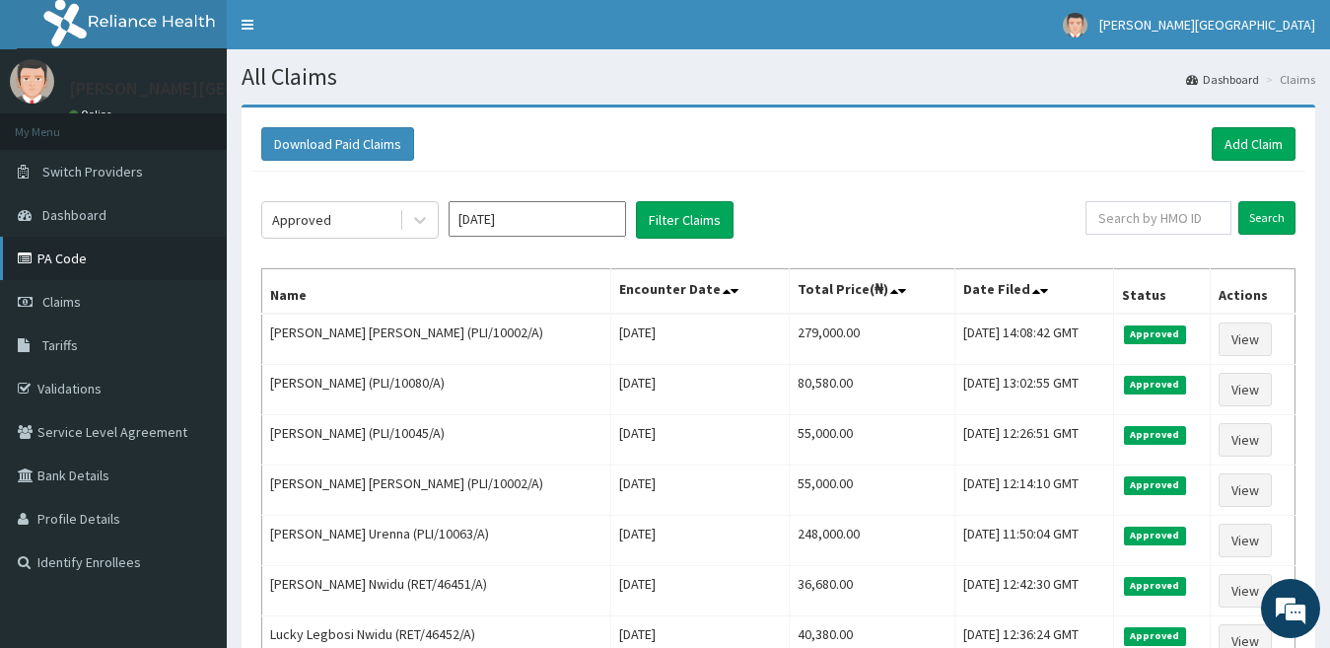
click at [95, 263] on link "PA Code" at bounding box center [113, 258] width 227 height 43
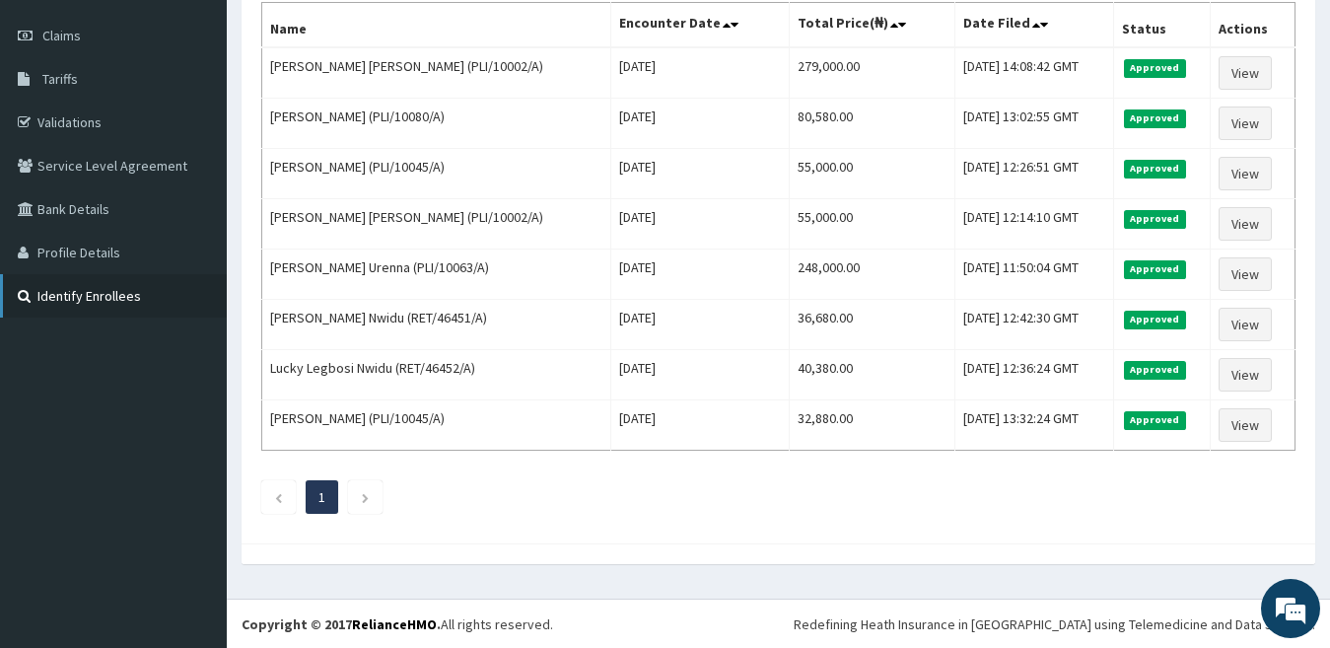
scroll to position [267, 0]
